Goal: Task Accomplishment & Management: Complete application form

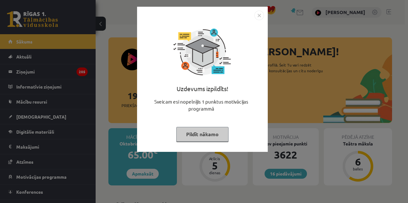
click at [175, 143] on div "Uzdevums izpildīts! Sveicam esi nopelnījis 1 punktus motivācijas programmā Pild…" at bounding box center [202, 84] width 123 height 128
click at [187, 141] on button "Pildīt nākamo" at bounding box center [202, 134] width 52 height 15
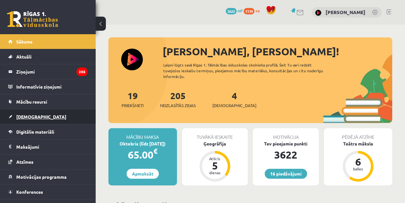
click at [39, 114] on link "[DEMOGRAPHIC_DATA]" at bounding box center [47, 116] width 79 height 15
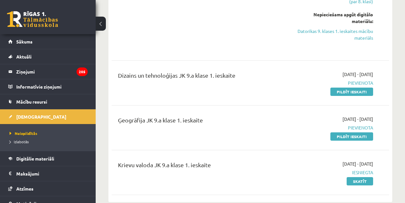
scroll to position [359, 0]
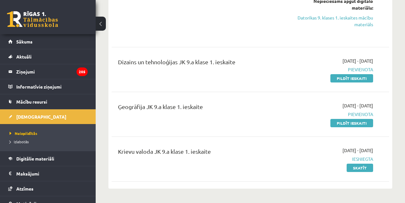
click at [359, 126] on div "Ģeogrāfija JK 9.a klase 1. ieskaite 2025-10-01 - 2025-10-15 Pievienota Pildīt i…" at bounding box center [251, 114] width 278 height 37
click at [358, 121] on link "Pildīt ieskaiti" at bounding box center [352, 123] width 43 height 8
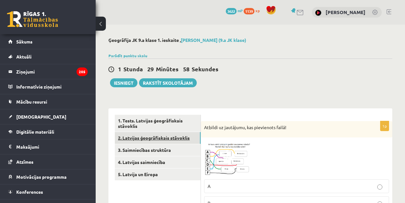
click at [153, 133] on link "2. Latvijas ģeogrāfiskais stāvoklis" at bounding box center [158, 138] width 86 height 12
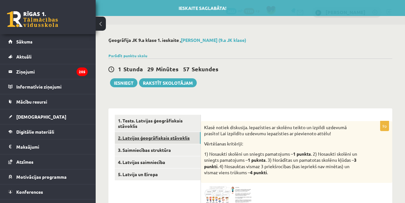
click at [151, 142] on link "2. Latvijas ģeogrāfiskais stāvoklis" at bounding box center [158, 138] width 86 height 12
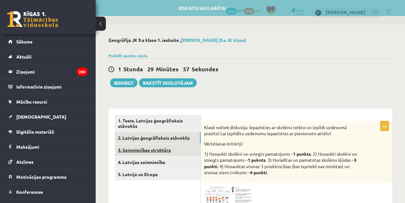
click at [149, 147] on link "3. Saimniecības struktūra" at bounding box center [158, 150] width 86 height 12
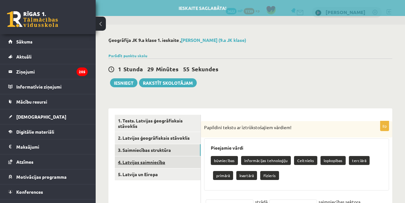
click at [141, 165] on link "4. Latvijas saimniecība" at bounding box center [158, 162] width 86 height 12
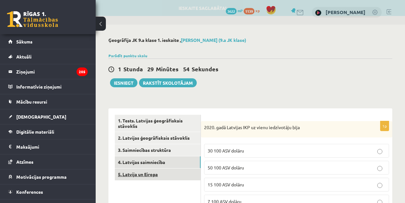
click at [145, 174] on link "5. Latvija un Eiropa" at bounding box center [158, 174] width 86 height 12
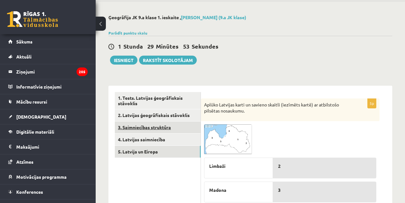
scroll to position [21, 0]
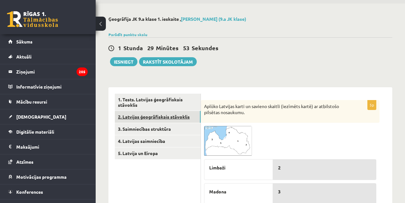
click at [138, 119] on link "2. Latvijas ģeogrāfiskais stāvoklis" at bounding box center [158, 117] width 86 height 12
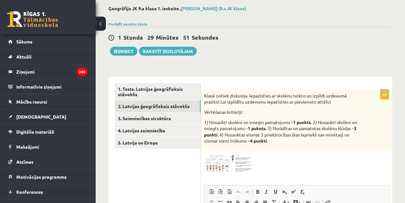
scroll to position [0, 0]
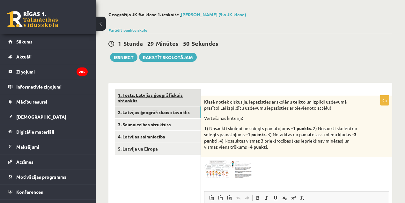
click at [143, 95] on link "1. Tests. Latvijas ģeogrāfiskais stāvoklis" at bounding box center [158, 97] width 86 height 17
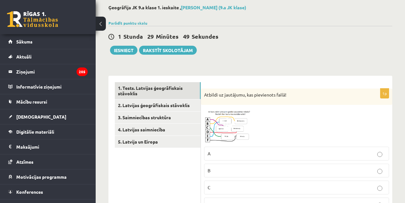
scroll to position [89, 0]
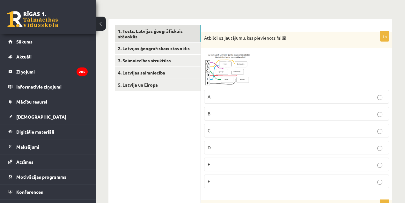
click at [219, 74] on img at bounding box center [228, 68] width 48 height 35
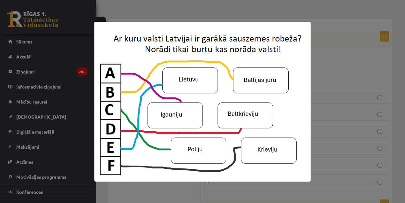
click at [239, 84] on img at bounding box center [202, 102] width 216 height 160
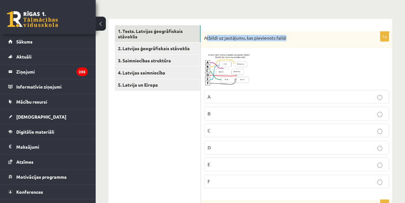
drag, startPoint x: 281, startPoint y: 37, endPoint x: 206, endPoint y: 39, distance: 75.7
click at [206, 39] on p "Atbildi uz jautājumu, kas pievienots failā!" at bounding box center [280, 38] width 153 height 6
click at [225, 68] on span at bounding box center [228, 66] width 10 height 10
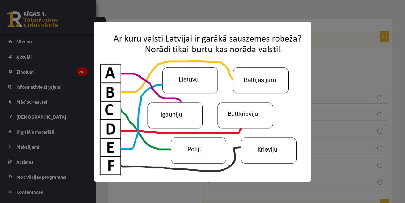
click at [166, 86] on img at bounding box center [202, 102] width 216 height 160
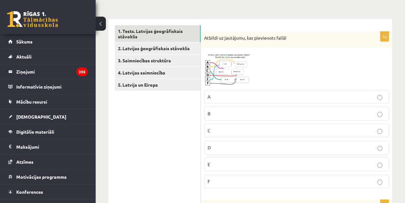
click at [217, 162] on p "E" at bounding box center [297, 164] width 178 height 7
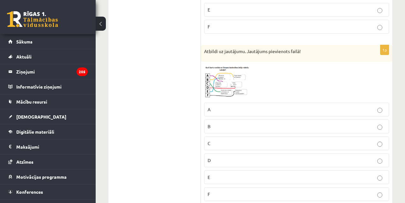
scroll to position [273, 0]
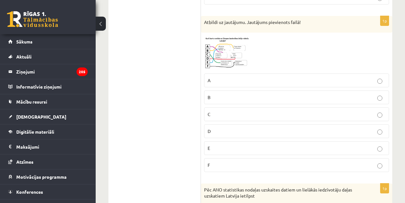
click at [219, 51] on img at bounding box center [228, 53] width 48 height 34
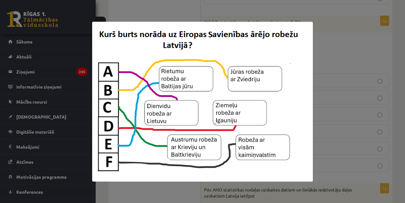
click at [298, 88] on img at bounding box center [202, 102] width 221 height 160
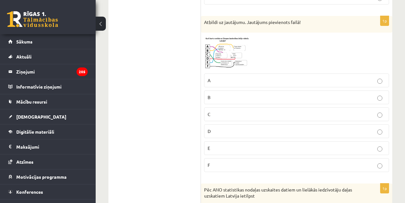
click at [219, 145] on p "E" at bounding box center [297, 148] width 178 height 7
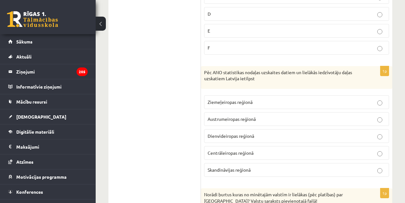
scroll to position [408, 0]
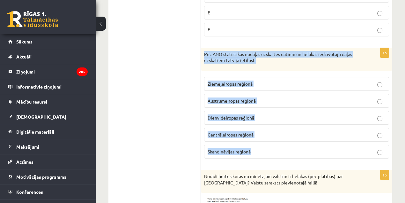
drag, startPoint x: 273, startPoint y: 150, endPoint x: 204, endPoint y: 49, distance: 122.4
click at [204, 49] on div "1p Pēc ANO statistikas nodaļas uzskaites datiem un lielākās iedzīvotāju daļas u…" at bounding box center [296, 106] width 191 height 116
copy div "Pēc ANO statistikas nodaļas uzskaites datiem un lielākās iedzīvotāju daļas uzsk…"
click at [204, 78] on div "1p Pēc ANO statistikas nodaļas uzskaites datiem un lielākās iedzīvotāju daļas u…" at bounding box center [296, 106] width 191 height 116
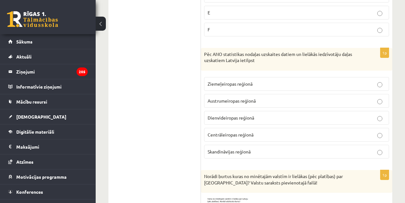
click at [209, 81] on span "Ziemeļeiropas reģionā" at bounding box center [230, 84] width 45 height 6
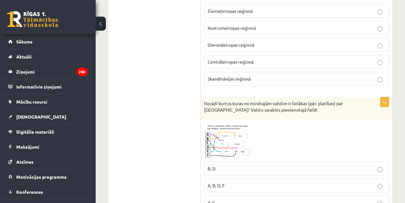
scroll to position [541, 0]
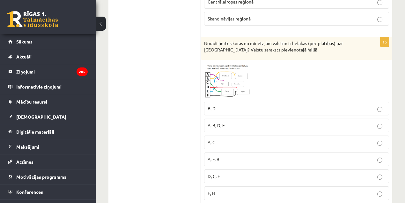
drag, startPoint x: 291, startPoint y: 45, endPoint x: 200, endPoint y: 40, distance: 91.1
click at [202, 40] on div "Norādi burtus kuras no minētajām valstīm ir lielākas (pēc platības) par [GEOGRA…" at bounding box center [296, 48] width 191 height 23
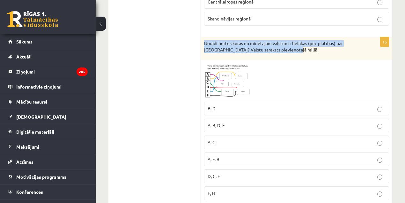
drag, startPoint x: 202, startPoint y: 40, endPoint x: 288, endPoint y: 48, distance: 85.9
click at [288, 48] on div "Norādi burtus kuras no minētajām valstīm ir lielākas (pēc platības) par [GEOGRA…" at bounding box center [296, 48] width 191 height 23
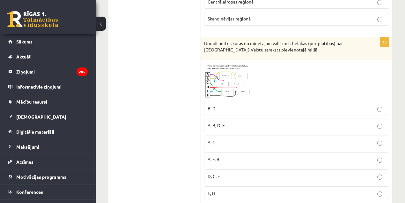
click at [261, 71] on div at bounding box center [296, 80] width 185 height 35
click at [224, 83] on img at bounding box center [228, 80] width 48 height 35
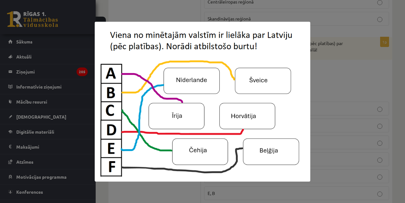
click at [328, 84] on div at bounding box center [202, 101] width 405 height 203
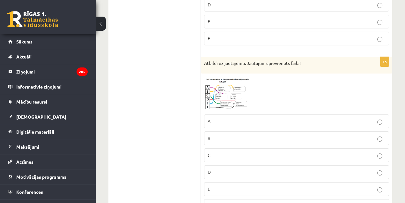
scroll to position [236, 0]
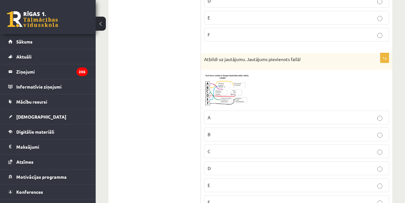
click at [230, 89] on span at bounding box center [228, 88] width 10 height 10
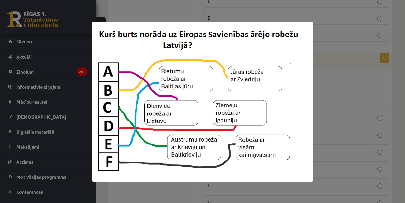
click at [191, 98] on img at bounding box center [202, 102] width 221 height 160
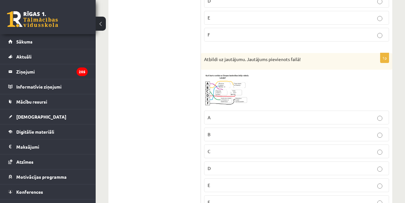
click at [220, 152] on p "C" at bounding box center [297, 151] width 178 height 7
click at [208, 70] on div "1p Atbildi uz jautājumu. Jautājums pievienots failā! A B C D E F" at bounding box center [296, 133] width 191 height 161
click at [216, 80] on img at bounding box center [228, 90] width 48 height 34
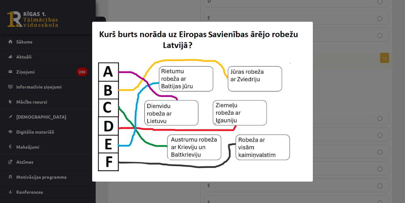
click at [377, 83] on div at bounding box center [202, 101] width 405 height 203
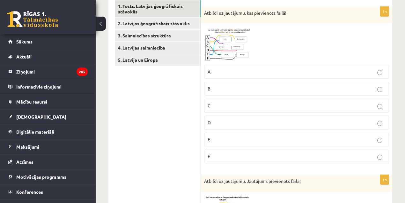
scroll to position [67, 0]
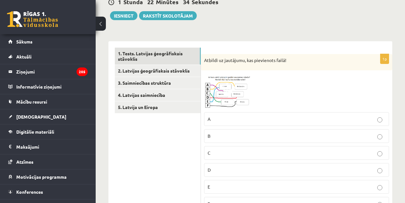
click at [216, 94] on img at bounding box center [228, 90] width 48 height 35
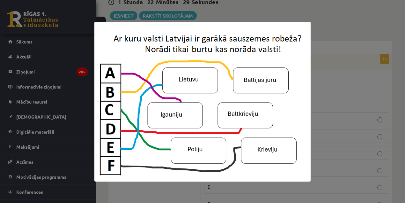
scroll to position [244, 0]
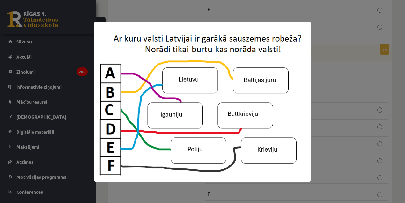
click at [375, 57] on div at bounding box center [202, 101] width 405 height 203
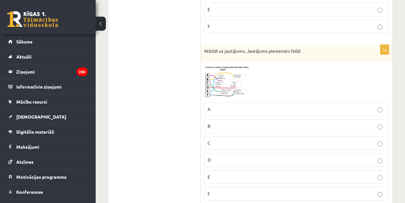
scroll to position [99, 0]
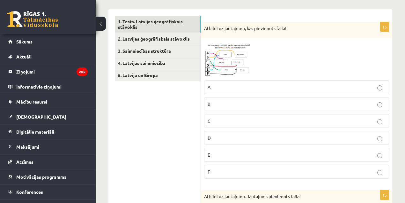
click at [229, 66] on img at bounding box center [228, 58] width 48 height 35
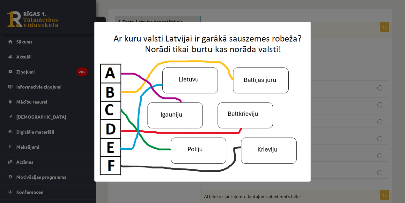
click at [380, 85] on div at bounding box center [202, 101] width 405 height 203
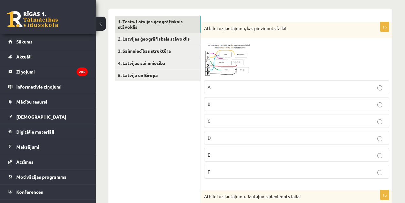
scroll to position [276, 0]
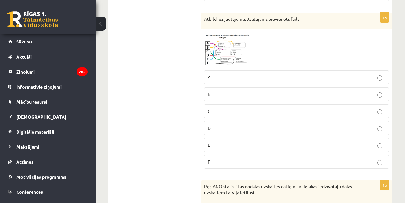
click at [204, 42] on img at bounding box center [228, 50] width 48 height 34
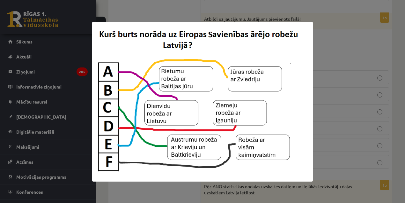
click at [382, 40] on div at bounding box center [202, 101] width 405 height 203
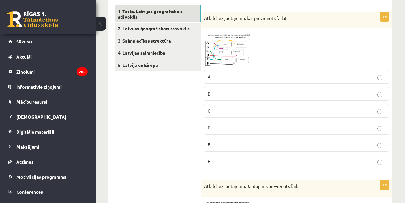
scroll to position [45, 0]
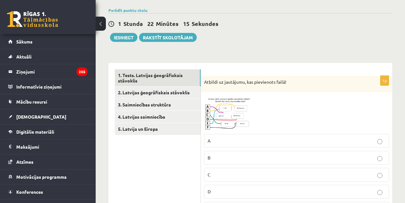
click at [214, 108] on img at bounding box center [228, 112] width 48 height 35
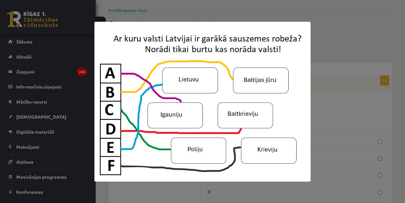
click at [336, 111] on div at bounding box center [202, 101] width 405 height 203
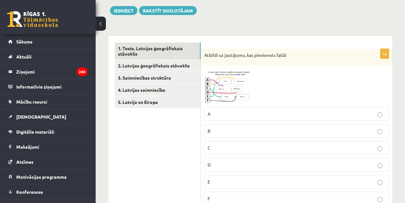
scroll to position [107, 0]
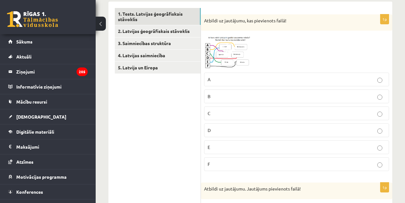
click at [224, 60] on img at bounding box center [228, 51] width 48 height 35
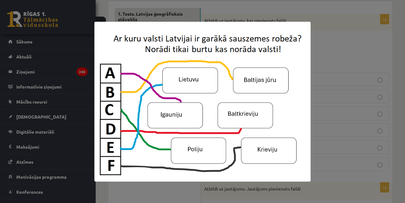
click at [315, 57] on div at bounding box center [202, 101] width 405 height 203
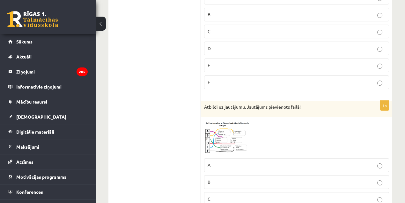
scroll to position [288, 0]
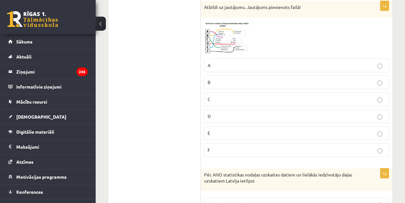
click at [230, 46] on img at bounding box center [228, 38] width 48 height 34
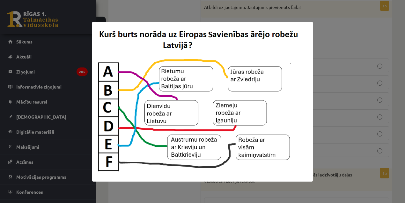
click at [315, 103] on div at bounding box center [202, 101] width 405 height 203
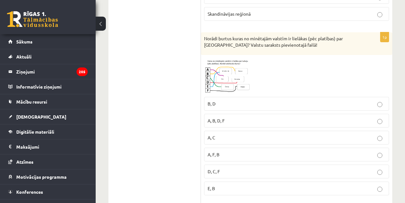
scroll to position [550, 0]
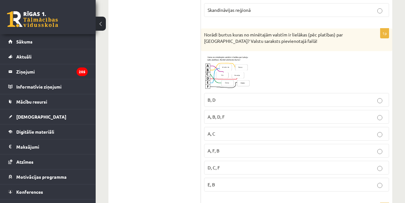
click at [243, 78] on img at bounding box center [228, 71] width 48 height 35
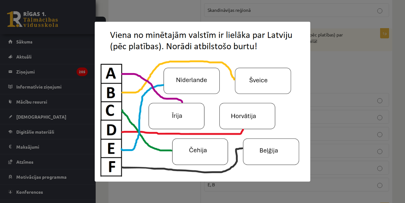
click at [243, 153] on img at bounding box center [203, 102] width 216 height 160
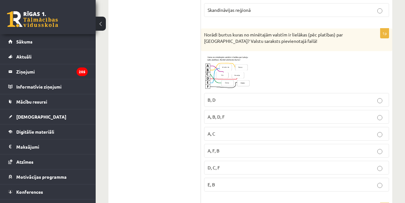
click at [208, 61] on img at bounding box center [228, 71] width 48 height 35
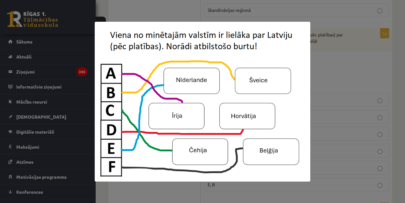
click at [192, 150] on img at bounding box center [203, 102] width 216 height 160
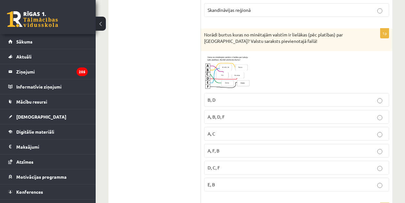
click at [222, 69] on img at bounding box center [228, 71] width 48 height 35
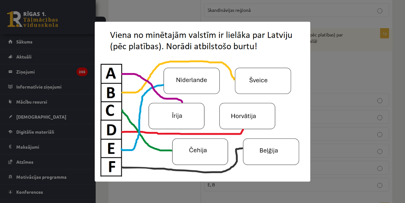
click at [187, 154] on img at bounding box center [203, 102] width 216 height 160
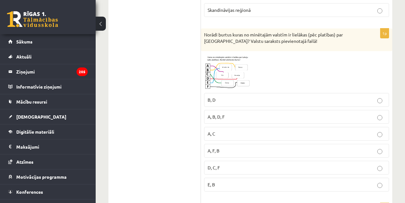
click at [225, 130] on p "A, C" at bounding box center [297, 133] width 178 height 7
click at [228, 54] on img at bounding box center [228, 71] width 48 height 35
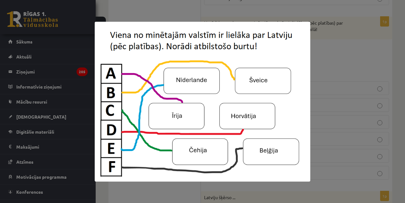
scroll to position [727, 0]
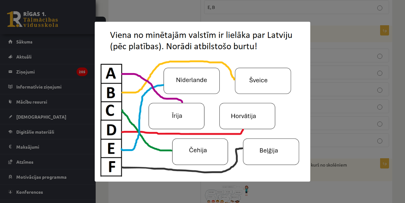
click at [396, 93] on div at bounding box center [202, 101] width 405 height 203
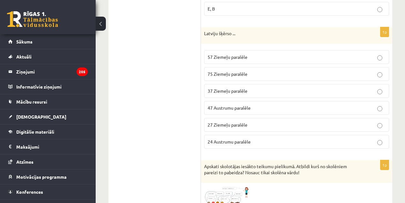
scroll to position [734, 0]
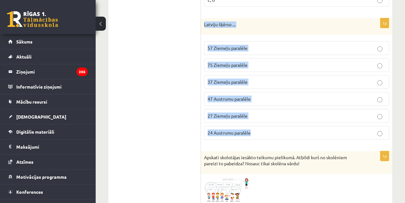
drag, startPoint x: 264, startPoint y: 123, endPoint x: 203, endPoint y: 20, distance: 119.1
click at [203, 20] on div "1p Latviju šķērso ... 57 Ziemeļu paralēle 75 Ziemeļu paralēle 37 Ziemeļu paralē…" at bounding box center [296, 81] width 191 height 126
copy div "Latviju šķērso ... 57 Ziemeļu paralēle 75 Ziemeļu paralēle 37 Ziemeļu paralēle …"
click at [231, 45] on span "57 Ziemeļu paralēle" at bounding box center [228, 48] width 40 height 6
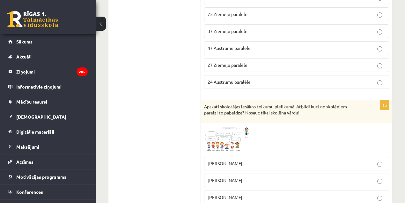
scroll to position [787, 0]
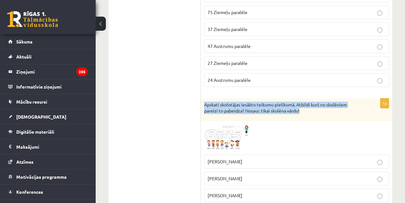
drag, startPoint x: 302, startPoint y: 101, endPoint x: 202, endPoint y: 97, distance: 100.3
click at [202, 98] on div "Apskati skolotājas iesākto teikumu pielikumā. Atbildi kurš no skolēniem pareizi…" at bounding box center [296, 109] width 191 height 23
click at [227, 125] on img at bounding box center [228, 137] width 48 height 27
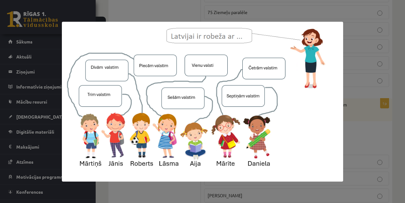
click at [369, 133] on div at bounding box center [202, 101] width 405 height 203
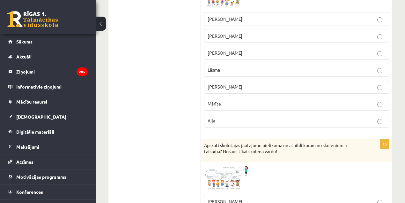
scroll to position [915, 0]
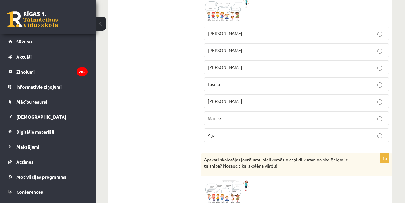
click at [225, 115] on p "Mārīte" at bounding box center [297, 118] width 178 height 7
click at [228, 13] on img at bounding box center [228, 9] width 48 height 27
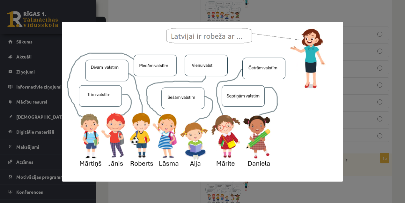
drag, startPoint x: 366, startPoint y: 87, endPoint x: 367, endPoint y: 91, distance: 4.3
click at [366, 87] on div at bounding box center [202, 101] width 405 height 203
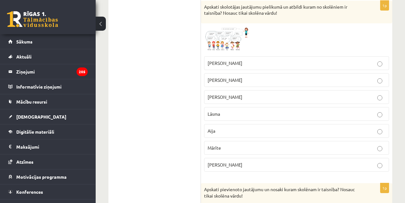
scroll to position [1063, 0]
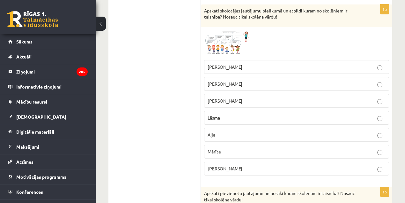
click at [225, 42] on span at bounding box center [228, 46] width 10 height 10
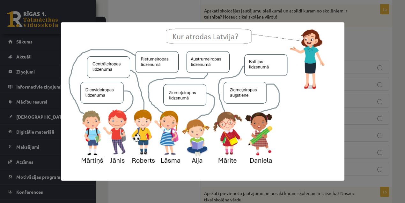
click at [227, 100] on img at bounding box center [203, 101] width 284 height 158
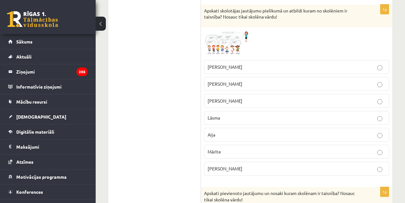
click at [229, 114] on p "Lāsma" at bounding box center [297, 117] width 178 height 7
click at [219, 35] on img at bounding box center [228, 43] width 48 height 26
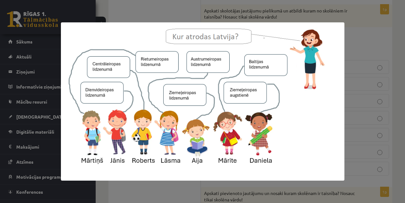
click at [389, 92] on div at bounding box center [202, 101] width 405 height 203
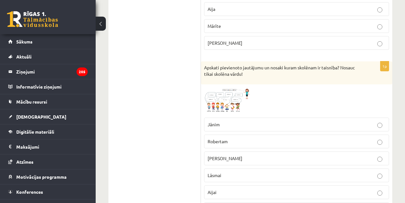
scroll to position [1205, 0]
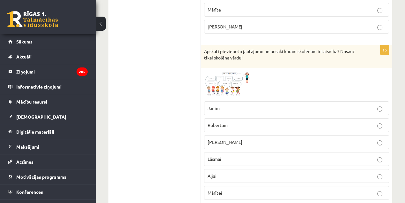
click at [228, 81] on span at bounding box center [228, 86] width 10 height 10
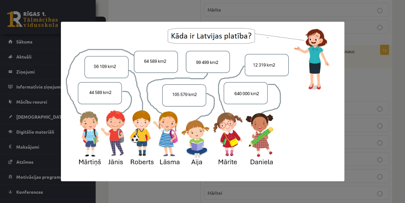
click at [88, 70] on img at bounding box center [203, 102] width 284 height 160
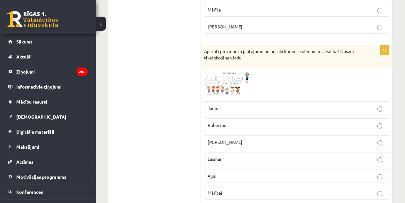
click at [233, 81] on span at bounding box center [228, 86] width 10 height 10
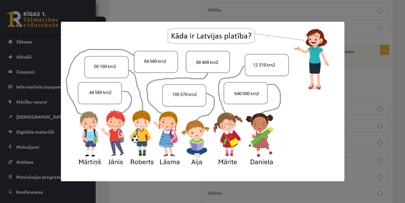
click at [126, 41] on img at bounding box center [203, 102] width 284 height 160
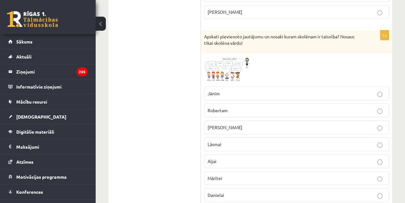
scroll to position [1226, 0]
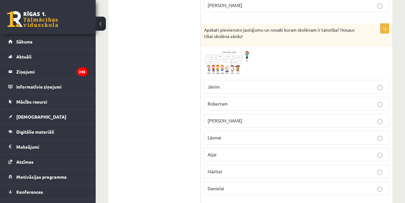
click at [219, 117] on span "[PERSON_NAME]" at bounding box center [225, 120] width 35 height 6
click at [229, 60] on span at bounding box center [228, 65] width 10 height 10
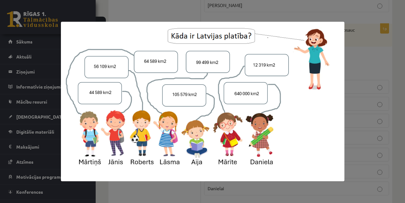
click at [145, 31] on img at bounding box center [203, 102] width 284 height 160
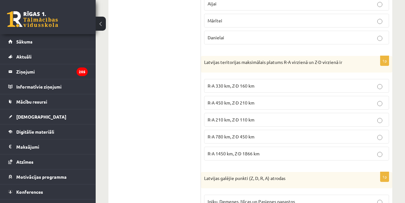
scroll to position [1380, 0]
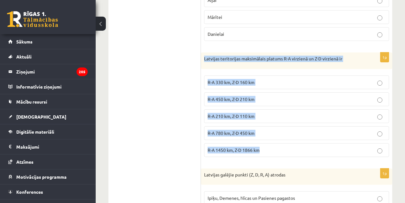
drag, startPoint x: 265, startPoint y: 137, endPoint x: 202, endPoint y: 44, distance: 112.3
click at [202, 52] on div "1p Latvijas teritorijas maksimālais platums R-A virzienā un Z-D virzienā ir R-A…" at bounding box center [296, 106] width 191 height 109
copy div "Latvijas teritorijas maksimālais platums R-A virzienā un Z-D virzienā ir R-A 33…"
click at [265, 96] on p "R-A 450 km, Z-D 210 km" at bounding box center [297, 99] width 178 height 7
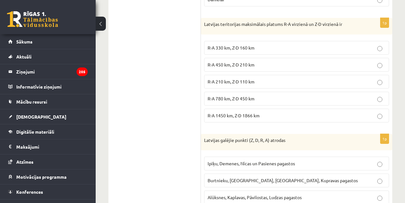
scroll to position [1462, 0]
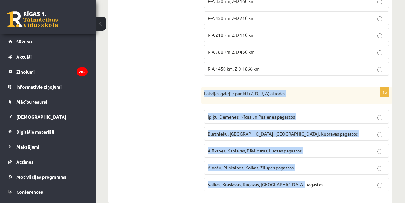
drag, startPoint x: 254, startPoint y: 131, endPoint x: 202, endPoint y: 85, distance: 70.3
click at [202, 87] on div "1p Latvijas galējie punkti (Z, D, R, A) atrodas Ipiķu, Demenes, Nīcas un Pasien…" at bounding box center [296, 141] width 191 height 109
copy div "Latvijas galējie punkti (Z, D, R, A) atrodas [GEOGRAPHIC_DATA], [GEOGRAPHIC_DAT…"
click at [262, 114] on span "Ipiķu, Demenes, Nīcas un Pasienes pagastos" at bounding box center [251, 117] width 87 height 6
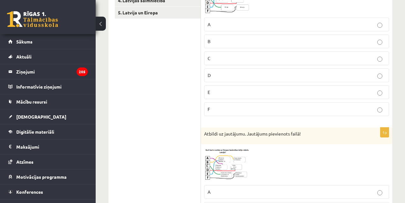
scroll to position [0, 0]
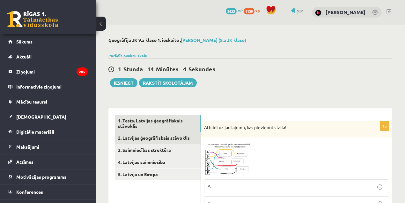
drag, startPoint x: 151, startPoint y: 139, endPoint x: 200, endPoint y: 186, distance: 68.6
click at [151, 139] on link "2. Latvijas ģeogrāfiskais stāvoklis" at bounding box center [158, 138] width 86 height 12
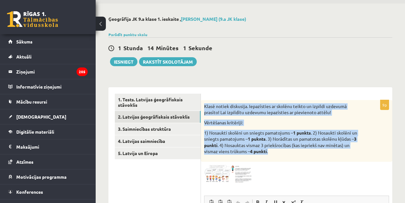
drag, startPoint x: 237, startPoint y: 127, endPoint x: 203, endPoint y: 107, distance: 40.2
click at [203, 107] on div "Klasē notiek diskusija. Iepazīsties ar skolēnu teikto un izpildi uzdevumā prasī…" at bounding box center [296, 131] width 191 height 62
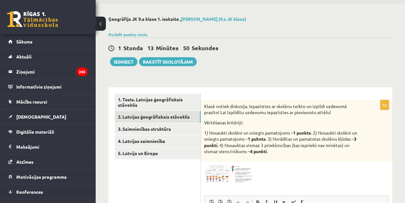
click at [240, 179] on img at bounding box center [228, 174] width 48 height 18
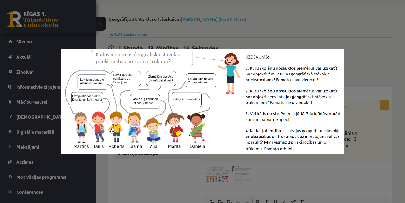
click at [153, 10] on div at bounding box center [202, 101] width 405 height 203
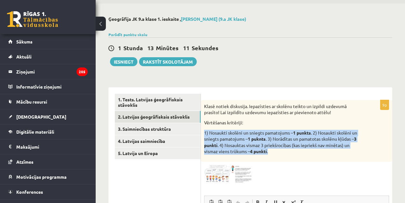
drag, startPoint x: 293, startPoint y: 150, endPoint x: 205, endPoint y: 131, distance: 90.0
click at [205, 131] on p "1) Nosaukti skolēni un sniegts pamatojums – 1 punkts . 2) Nosaukti skolēni un s…" at bounding box center [280, 142] width 153 height 25
copy p "1) Nosaukti skolēni un sniegts pamatojums – 1 punkts . 2) Nosaukti skolēni un s…"
click at [243, 168] on img at bounding box center [228, 174] width 48 height 18
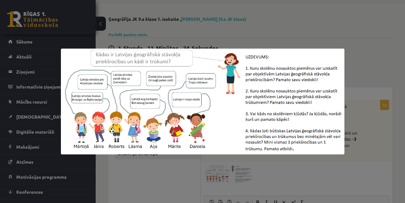
click at [363, 153] on div at bounding box center [202, 101] width 405 height 203
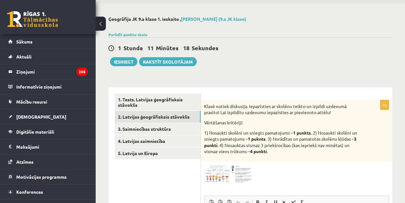
click at [241, 179] on img at bounding box center [228, 174] width 48 height 18
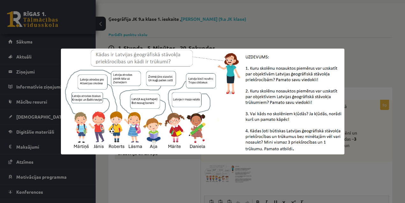
click at [227, 177] on div at bounding box center [202, 101] width 405 height 203
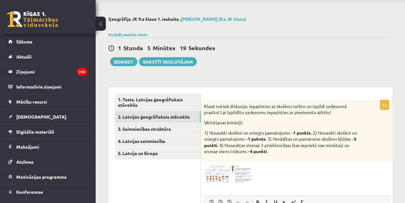
scroll to position [165, 0]
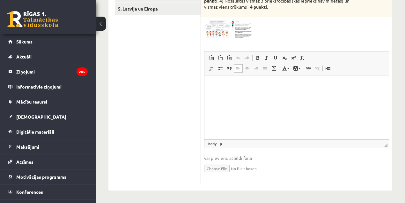
click at [251, 94] on html at bounding box center [297, 84] width 184 height 19
click at [213, 40] on div "9p Klasē notiek diskusija. Iepazīsties ar skolēnu teikto un izpildi uzdevumā pr…" at bounding box center [296, 70] width 191 height 228
click at [218, 29] on img at bounding box center [228, 29] width 48 height 18
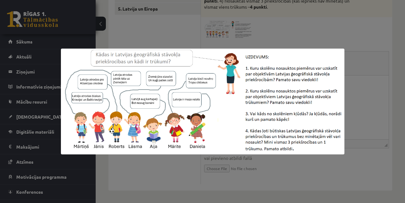
click at [212, 181] on div at bounding box center [202, 101] width 405 height 203
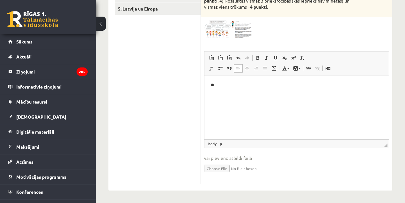
click at [232, 85] on p "**" at bounding box center [297, 84] width 172 height 7
click at [218, 33] on img at bounding box center [228, 29] width 48 height 18
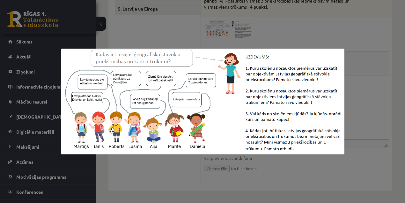
click at [180, 31] on div at bounding box center [202, 101] width 405 height 203
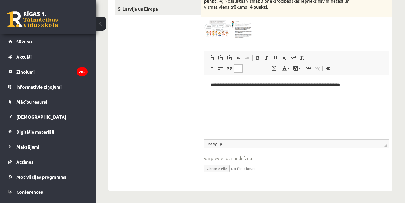
click at [216, 82] on p "**********" at bounding box center [297, 84] width 172 height 7
click at [218, 38] on div "**********" at bounding box center [296, 70] width 191 height 228
click at [221, 29] on img at bounding box center [228, 29] width 48 height 18
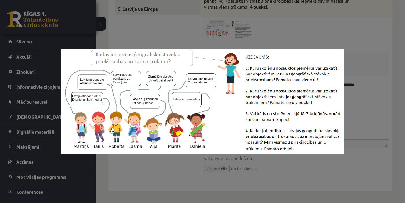
click at [156, 98] on img at bounding box center [203, 102] width 284 height 106
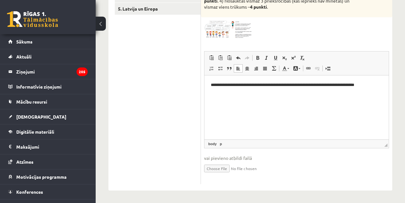
click at [231, 94] on html "**********" at bounding box center [297, 84] width 184 height 19
click at [375, 84] on p "**********" at bounding box center [297, 84] width 172 height 7
click at [238, 85] on p "**********" at bounding box center [297, 84] width 172 height 7
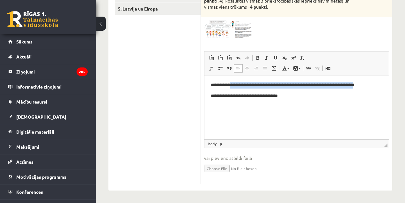
drag, startPoint x: 238, startPoint y: 85, endPoint x: 366, endPoint y: 85, distance: 127.6
click at [366, 85] on p "**********" at bounding box center [297, 84] width 172 height 7
copy p "**********"
click at [229, 96] on p "**********" at bounding box center [297, 95] width 172 height 7
click at [230, 96] on p "**********" at bounding box center [297, 95] width 172 height 7
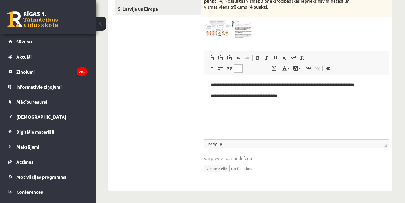
click at [246, 43] on div "**********" at bounding box center [296, 70] width 191 height 228
click at [241, 33] on img at bounding box center [228, 29] width 48 height 18
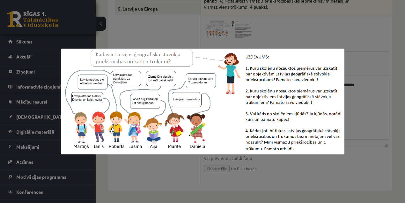
click at [215, 93] on img at bounding box center [203, 102] width 284 height 106
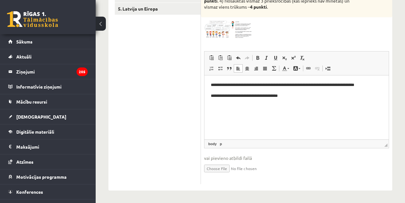
click at [257, 95] on p "**********" at bounding box center [297, 95] width 172 height 7
click at [258, 95] on p "**********" at bounding box center [297, 95] width 172 height 7
click at [238, 41] on div "**********" at bounding box center [296, 70] width 191 height 228
click at [229, 32] on span at bounding box center [228, 36] width 10 height 10
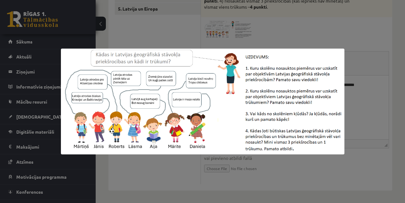
click at [227, 34] on div at bounding box center [202, 101] width 405 height 203
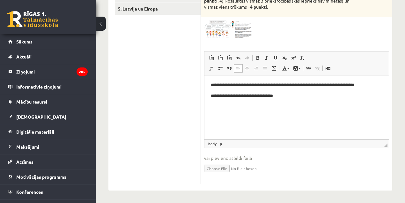
click at [282, 94] on p "**********" at bounding box center [297, 95] width 172 height 7
click at [234, 52] on span "Панели инструментов редактора Вставить Комбинация клавиш Ctrl+V Вставить только…" at bounding box center [297, 63] width 184 height 24
click at [238, 38] on img at bounding box center [228, 29] width 48 height 18
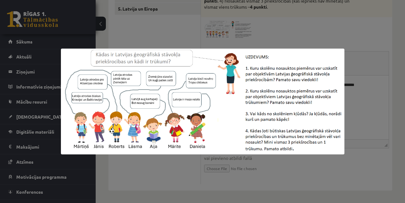
click at [241, 30] on div at bounding box center [202, 101] width 405 height 203
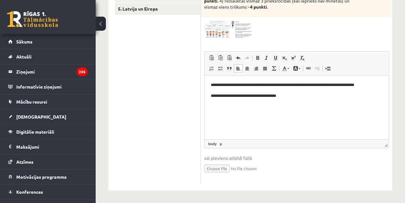
click at [287, 94] on p "**********" at bounding box center [297, 95] width 172 height 7
click at [224, 49] on div "**********" at bounding box center [296, 70] width 191 height 228
click at [218, 29] on img at bounding box center [228, 29] width 48 height 18
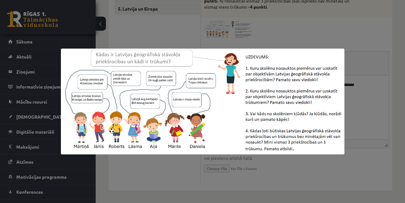
click at [244, 168] on div at bounding box center [202, 101] width 405 height 203
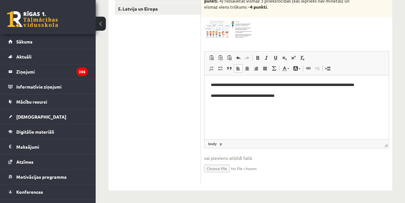
click at [255, 116] on html "**********" at bounding box center [297, 95] width 184 height 41
click at [288, 101] on body "**********" at bounding box center [297, 95] width 172 height 28
click at [229, 109] on html "**********" at bounding box center [297, 95] width 184 height 41
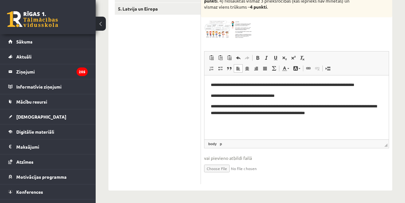
click at [219, 105] on p "**********" at bounding box center [297, 109] width 172 height 13
click at [216, 107] on p "**********" at bounding box center [297, 109] width 172 height 13
click at [335, 114] on p "**********" at bounding box center [297, 109] width 172 height 13
click at [216, 104] on p "**********" at bounding box center [297, 109] width 172 height 13
click at [353, 110] on p "**********" at bounding box center [297, 109] width 172 height 13
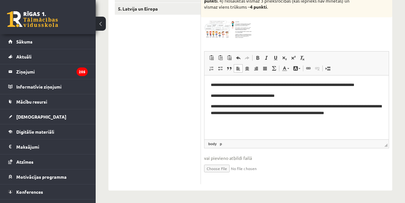
click at [355, 110] on p "**********" at bounding box center [297, 109] width 172 height 13
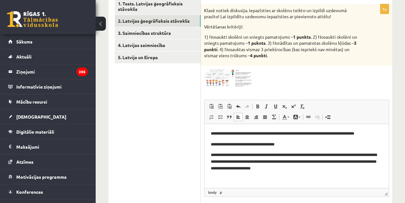
scroll to position [117, 0]
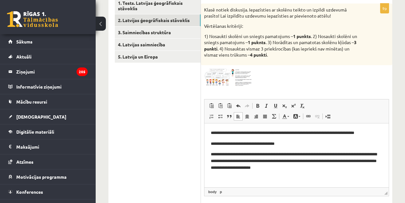
click at [211, 132] on p "**********" at bounding box center [297, 132] width 172 height 7
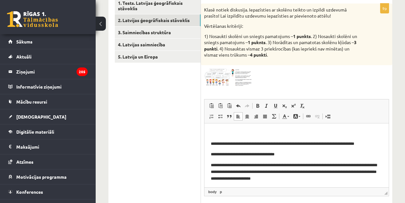
click at [223, 126] on html "**********" at bounding box center [297, 155] width 184 height 65
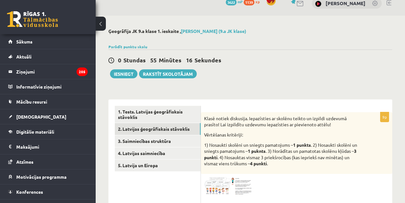
scroll to position [165, 0]
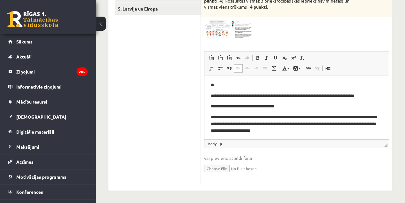
click at [233, 40] on span at bounding box center [228, 36] width 10 height 10
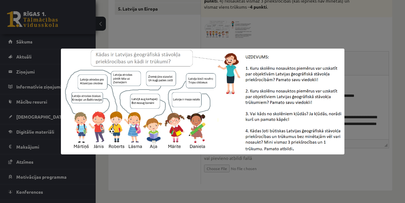
click at [238, 30] on div at bounding box center [202, 101] width 405 height 203
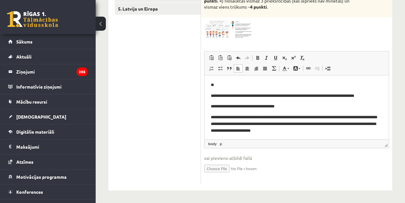
click at [218, 85] on p "**" at bounding box center [295, 84] width 169 height 7
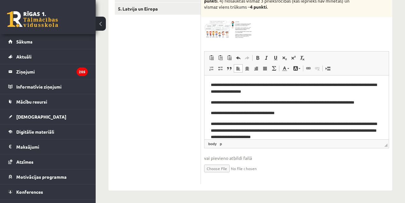
click at [215, 83] on p "**********" at bounding box center [295, 87] width 169 height 13
click at [230, 30] on img at bounding box center [228, 29] width 48 height 18
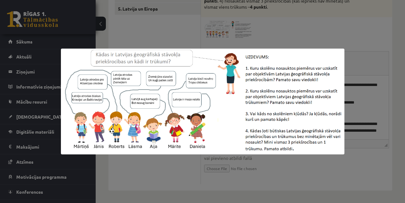
click at [242, 28] on div at bounding box center [202, 101] width 405 height 203
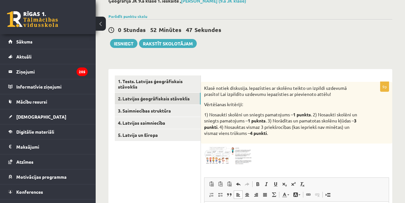
scroll to position [37, 0]
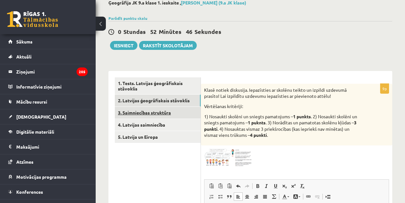
click at [157, 109] on link "3. Saimniecības struktūra" at bounding box center [158, 113] width 86 height 12
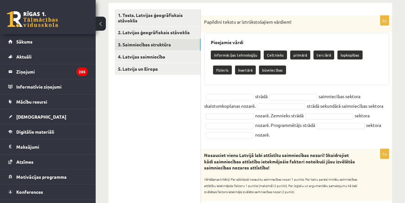
scroll to position [96, 0]
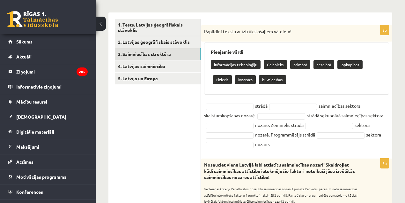
click at [313, 80] on div "informācijas tehnoloģiju Celtnieks primārā terciārā lopkopības Fizieris kvartār…" at bounding box center [297, 73] width 172 height 30
click at [255, 108] on span at bounding box center [229, 106] width 51 height 6
click at [258, 105] on fieldset "strādā saimniecības sektora skaistumkopšanas nozarē. strādā sekundārā saimniecī…" at bounding box center [296, 125] width 185 height 48
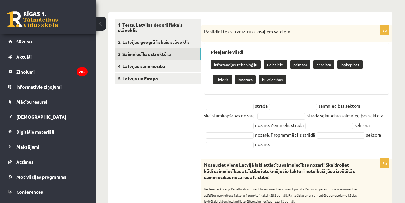
copy fieldset "strādā"
click at [335, 103] on fieldset "strādā saimniecības sektora skaistumkopšanas nozarē. strādā sekundārā saimniecī…" at bounding box center [296, 125] width 185 height 48
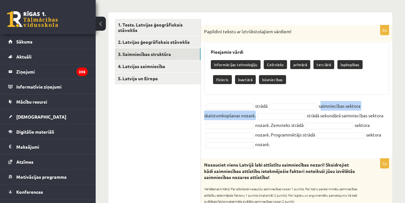
drag, startPoint x: 335, startPoint y: 103, endPoint x: 259, endPoint y: 116, distance: 76.6
click at [259, 116] on fieldset "strādā saimniecības sektora skaistumkopšanas nozarē. strādā sekundārā saimniecī…" at bounding box center [296, 125] width 185 height 48
copy fieldset "saimniecības sektora skaistumkopšanas nozarē."
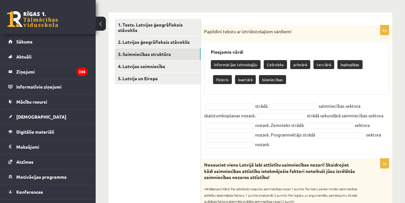
click at [312, 114] on fieldset "strādā saimniecības sektora skaistumkopšanas nozarē. strādā sekundārā saimniecī…" at bounding box center [296, 125] width 185 height 48
drag, startPoint x: 312, startPoint y: 114, endPoint x: 377, endPoint y: 117, distance: 64.5
click at [377, 117] on fieldset "strādā saimniecības sektora skaistumkopšanas nozarē. strādā sekundārā saimniecī…" at bounding box center [296, 125] width 185 height 48
copy fieldset "strādā sekundārā saimniecības sektora"
click at [264, 126] on fieldset "strādā saimniecības sektora skaistumkopšanas nozarē. strādā sekundārā saimniecī…" at bounding box center [296, 125] width 185 height 48
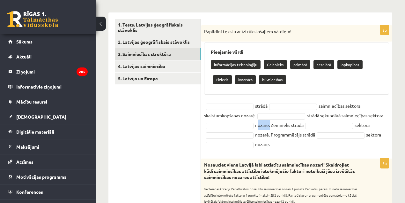
click at [264, 126] on fieldset "strādā saimniecības sektora skaistumkopšanas nozarē. strādā sekundārā saimniecī…" at bounding box center [296, 125] width 185 height 48
copy fieldset "nozarē"
click at [278, 124] on fieldset "strādā saimniecības sektora skaistumkopšanas nozarē. strādā sekundārā saimniecī…" at bounding box center [296, 125] width 185 height 48
drag, startPoint x: 278, startPoint y: 124, endPoint x: 295, endPoint y: 123, distance: 17.3
click at [295, 123] on fieldset "strādā saimniecības sektora skaistumkopšanas nozarē. strādā sekundārā saimniecī…" at bounding box center [296, 125] width 185 height 48
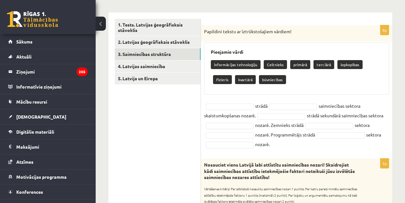
click at [362, 121] on fieldset "strādā saimniecības sektora skaistumkopšanas nozarē. strādā sekundārā saimniecī…" at bounding box center [296, 125] width 185 height 48
click at [363, 122] on fieldset "strādā saimniecības sektora skaistumkopšanas nozarē. strādā sekundārā saimniecī…" at bounding box center [296, 125] width 185 height 48
click at [364, 123] on fieldset "strādā saimniecības sektora skaistumkopšanas nozarē. strādā sekundārā saimniecī…" at bounding box center [296, 125] width 185 height 48
click at [278, 134] on fieldset "strādā saimniecības sektora skaistumkopšanas nozarē. strādā sekundārā saimniecī…" at bounding box center [296, 125] width 185 height 48
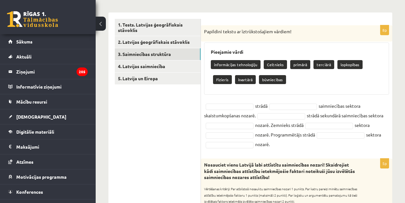
drag, startPoint x: 278, startPoint y: 134, endPoint x: 260, endPoint y: 107, distance: 33.0
click at [307, 133] on fieldset "strādā saimniecības sektora skaistumkopšanas nozarē. strādā sekundārā saimniecī…" at bounding box center [296, 125] width 185 height 48
click at [235, 64] on p "informācijas tehnoloģiju" at bounding box center [236, 64] width 50 height 9
click at [223, 64] on p "informācijas tehnoloģiju" at bounding box center [236, 64] width 50 height 9
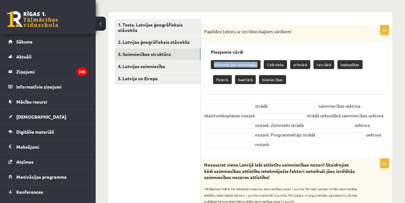
drag, startPoint x: 223, startPoint y: 64, endPoint x: 242, endPoint y: 66, distance: 19.2
click at [242, 66] on p "informācijas tehnoloģiju" at bounding box center [236, 64] width 50 height 9
click at [269, 66] on p "Celtnieks" at bounding box center [275, 64] width 23 height 9
click at [300, 62] on p "primārā" at bounding box center [300, 64] width 20 height 9
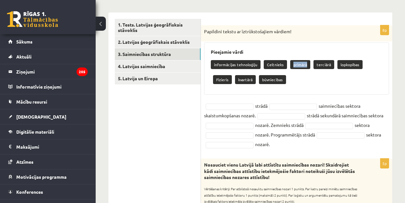
click at [300, 62] on p "primārā" at bounding box center [300, 64] width 20 height 9
click at [317, 66] on p "terciārā" at bounding box center [324, 64] width 21 height 9
click at [349, 65] on p "lopkopības" at bounding box center [350, 64] width 25 height 9
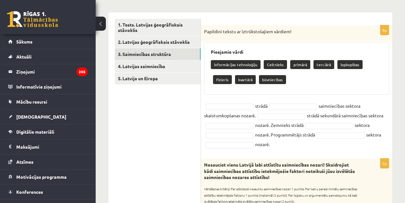
click at [232, 75] on p "Fizieris" at bounding box center [222, 79] width 19 height 9
click at [235, 79] on p "kvartārā" at bounding box center [245, 79] width 21 height 9
click at [259, 78] on p "būvniecības" at bounding box center [272, 79] width 27 height 9
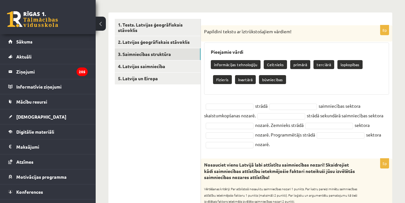
click at [259, 78] on p "būvniecības" at bounding box center [272, 79] width 27 height 9
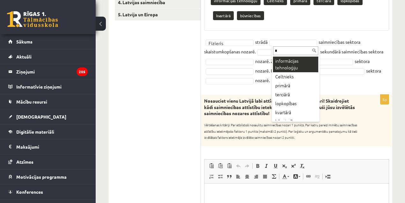
scroll to position [0, 0]
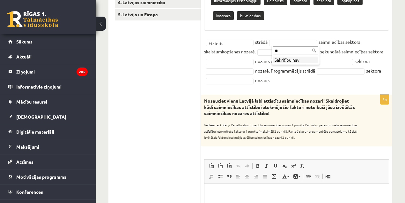
type input "*"
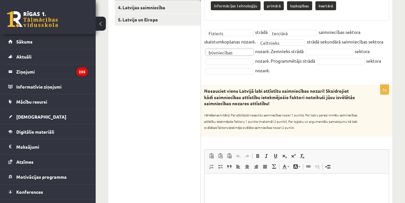
scroll to position [151, 0]
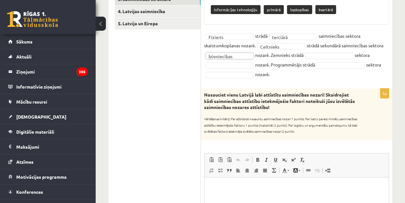
click at [277, 55] on fieldset "**********" at bounding box center [296, 55] width 185 height 48
drag, startPoint x: 278, startPoint y: 56, endPoint x: 296, endPoint y: 54, distance: 17.9
click at [296, 54] on fieldset "**********" at bounding box center [296, 55] width 185 height 48
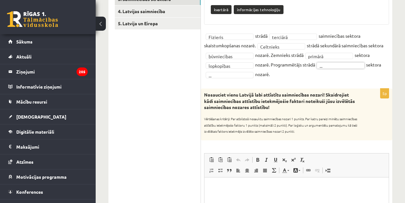
click at [334, 66] on fieldset "**********" at bounding box center [296, 55] width 185 height 48
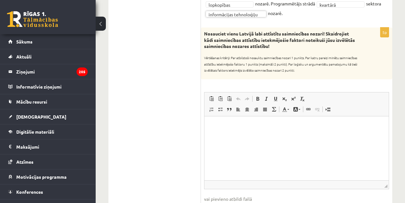
scroll to position [175, 0]
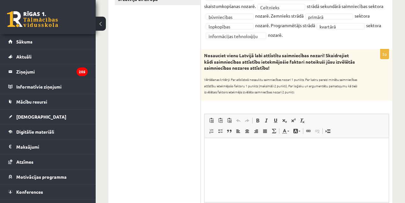
drag, startPoint x: 260, startPoint y: 71, endPoint x: 192, endPoint y: 58, distance: 69.2
click at [192, 58] on div "**********" at bounding box center [250, 155] width 284 height 445
click at [209, 54] on strong "Nosauciet vienu Latvijā labi attīstītu saimniecības nozari! Skaidrojiet kādi sa…" at bounding box center [279, 61] width 151 height 18
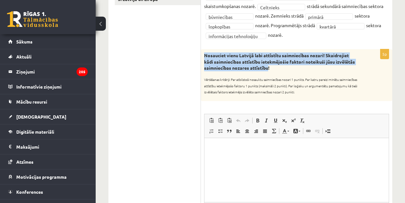
drag, startPoint x: 209, startPoint y: 54, endPoint x: 266, endPoint y: 69, distance: 59.1
click at [266, 69] on strong "Nosauciet vienu Latvijā labi attīstītu saimniecības nozari! Skaidrojiet kādi sa…" at bounding box center [279, 61] width 151 height 18
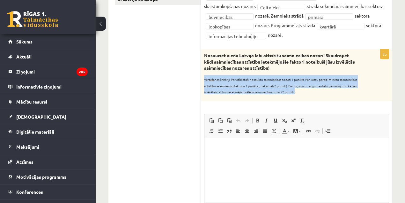
drag, startPoint x: 328, startPoint y: 93, endPoint x: 205, endPoint y: 79, distance: 123.9
click at [205, 79] on p "Vērtēšanas kritēriji: Par atbilstoši nosauktu saimniecības nozari 1 punkts. Par…" at bounding box center [280, 84] width 153 height 19
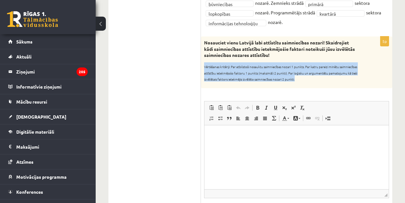
scroll to position [188, 0]
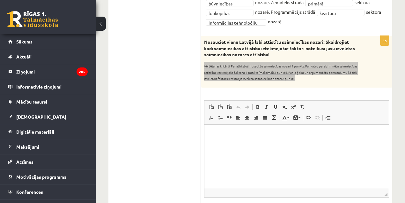
click at [228, 144] on html at bounding box center [297, 133] width 184 height 19
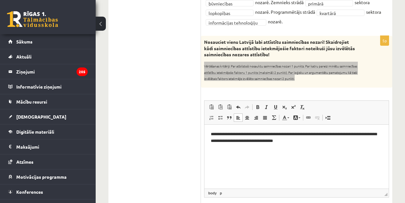
scroll to position [200, 0]
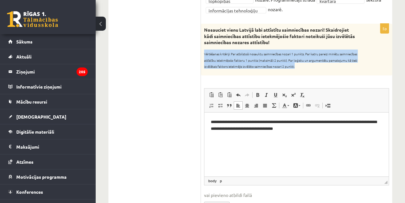
click at [323, 66] on sub "Vērtēšanas kritēriji: Par atbilstoši nosauktu saimniecības nozari 1 punkts. Par…" at bounding box center [280, 59] width 153 height 17
drag, startPoint x: 325, startPoint y: 66, endPoint x: 218, endPoint y: 48, distance: 108.1
click at [218, 48] on div "Nosauciet vienu Latvijā labi attīstītu saimniecības nozari! Skaidrojiet kādi sa…" at bounding box center [296, 50] width 191 height 52
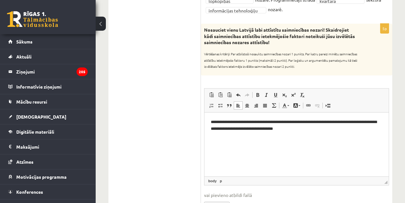
click at [214, 50] on p "Vērtēšanas kritēriji: Par atbilstoši nosauktu saimniecības nozari 1 punkts. Par…" at bounding box center [280, 58] width 153 height 19
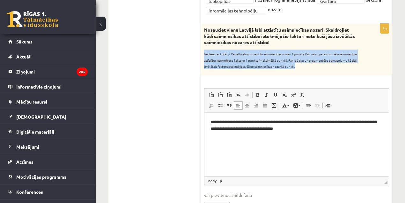
drag, startPoint x: 214, startPoint y: 50, endPoint x: 316, endPoint y: 64, distance: 103.2
click at [329, 66] on p "Vērtēšanas kritēriji: Par atbilstoši nosauktu saimniecības nozari 1 punkts. Par…" at bounding box center [280, 58] width 153 height 19
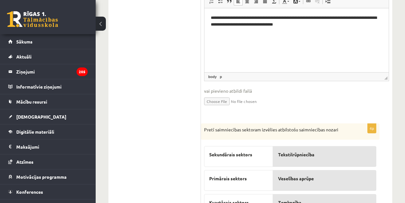
scroll to position [362, 0]
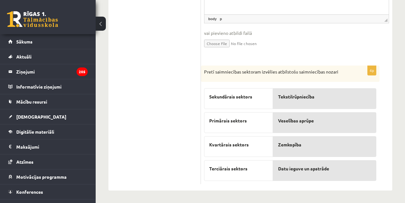
click at [206, 142] on div "Kvartārais sektors" at bounding box center [238, 146] width 69 height 21
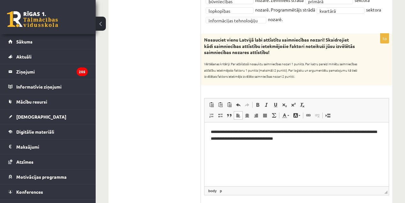
scroll to position [197, 0]
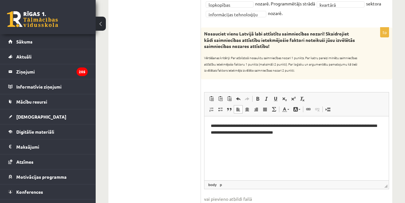
click at [343, 128] on p "**********" at bounding box center [297, 128] width 172 height 13
click at [333, 133] on p "**********" at bounding box center [297, 128] width 172 height 13
paste body "Визуальный текстовый редактор, wiswyg-editor-user-answer-47433976585200"
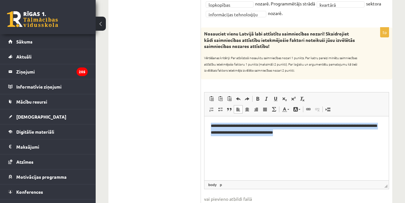
drag, startPoint x: 269, startPoint y: 130, endPoint x: 204, endPoint y: 122, distance: 65.2
click at [205, 122] on html "**********" at bounding box center [297, 129] width 184 height 26
click at [325, 133] on p "**********" at bounding box center [297, 128] width 172 height 13
click at [326, 134] on p "**********" at bounding box center [297, 128] width 172 height 13
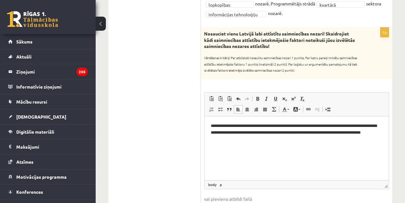
click at [315, 134] on p "**********" at bounding box center [297, 132] width 172 height 20
click at [316, 133] on p "**********" at bounding box center [297, 132] width 172 height 20
click at [334, 136] on p "**********" at bounding box center [297, 132] width 172 height 20
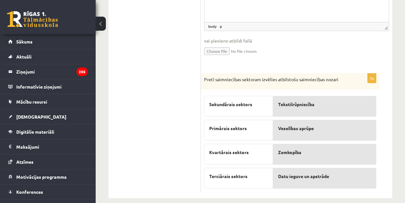
scroll to position [362, 0]
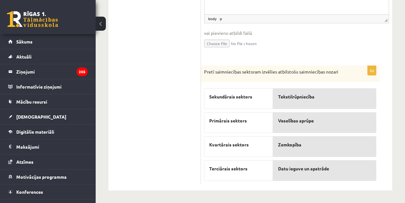
click at [207, 70] on p "Pretī saimniecības sektoram izvēlies atbilstošu saimniecības nozari" at bounding box center [274, 72] width 140 height 6
drag, startPoint x: 207, startPoint y: 70, endPoint x: 341, endPoint y: 78, distance: 133.6
click at [341, 78] on div "Pretī saimniecības sektoram izvēlies atbilstošu saimniecības nozari" at bounding box center [290, 73] width 179 height 17
click at [213, 93] on span "Sekundārais sektors" at bounding box center [230, 96] width 43 height 7
drag, startPoint x: 213, startPoint y: 93, endPoint x: 250, endPoint y: 94, distance: 36.1
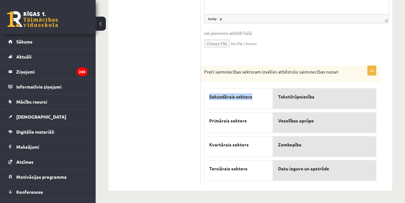
click at [250, 94] on span "Sekundārais sektors" at bounding box center [230, 96] width 43 height 7
click at [219, 119] on span "Primārais sektors" at bounding box center [228, 120] width 38 height 7
drag, startPoint x: 219, startPoint y: 119, endPoint x: 238, endPoint y: 121, distance: 19.2
click at [238, 121] on span "Primārais sektors" at bounding box center [228, 120] width 38 height 7
click at [213, 146] on span "Kvartārais sektors" at bounding box center [229, 144] width 40 height 7
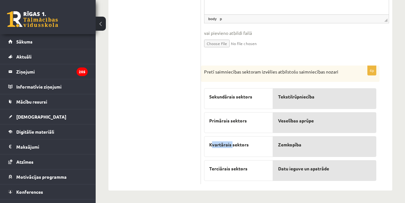
drag, startPoint x: 217, startPoint y: 146, endPoint x: 233, endPoint y: 143, distance: 15.5
click at [233, 144] on span "Kvartārais sektors" at bounding box center [229, 144] width 40 height 7
click at [233, 143] on span "Kvartārais sektors" at bounding box center [229, 144] width 40 height 7
drag, startPoint x: 233, startPoint y: 143, endPoint x: 210, endPoint y: 138, distance: 22.9
click at [210, 138] on div "Kvartārais sektors" at bounding box center [238, 146] width 69 height 21
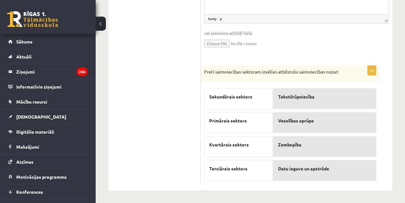
click at [215, 141] on span "Kvartārais sektors" at bounding box center [229, 144] width 40 height 7
drag, startPoint x: 215, startPoint y: 141, endPoint x: 234, endPoint y: 139, distance: 18.9
click at [238, 143] on span "Kvartārais sektors" at bounding box center [229, 144] width 40 height 7
click at [218, 167] on span "Terciārais sektors" at bounding box center [228, 168] width 38 height 7
drag, startPoint x: 218, startPoint y: 167, endPoint x: 237, endPoint y: 169, distance: 19.3
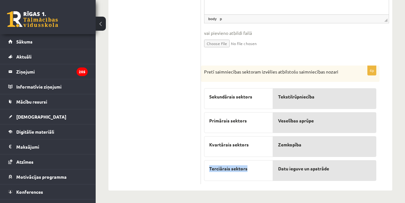
click at [237, 169] on span "Terciārais sektors" at bounding box center [228, 168] width 38 height 7
click at [281, 82] on div "4p Pretī saimniecības sektoram izvēlies atbilstošu saimniecības nozari Sekundār…" at bounding box center [290, 124] width 179 height 119
click at [276, 76] on div "Pretī saimniecības sektoram izvēlies atbilstošu saimniecības nozari" at bounding box center [290, 73] width 179 height 17
click at [232, 161] on div "Terciārais sektors" at bounding box center [238, 170] width 69 height 21
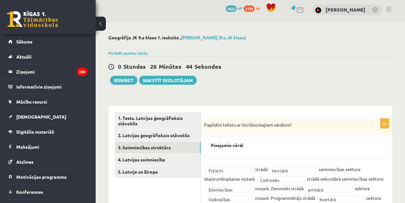
scroll to position [1, 0]
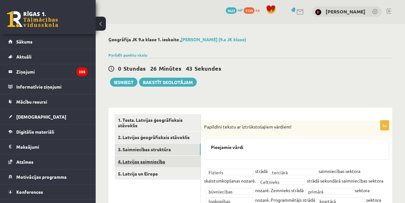
click at [141, 164] on link "4. Latvijas saimniecība" at bounding box center [158, 161] width 86 height 12
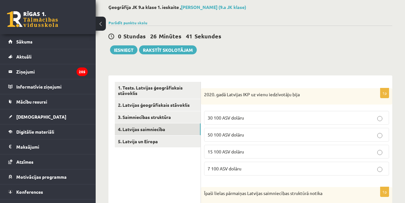
scroll to position [0, 0]
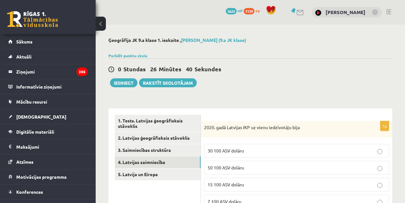
click at [150, 173] on link "5. Latvija un Eiropa" at bounding box center [158, 174] width 86 height 12
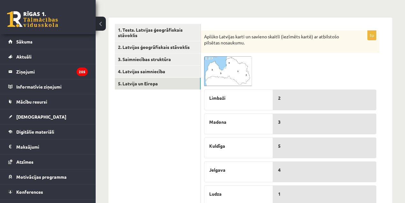
scroll to position [55, 0]
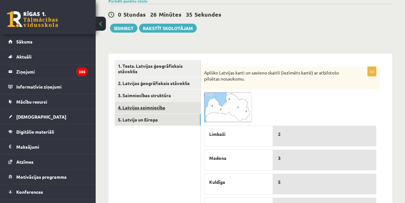
click at [164, 112] on link "4. Latvijas saimniecība" at bounding box center [158, 107] width 86 height 12
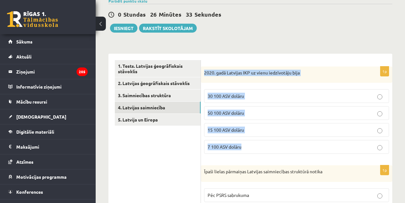
drag, startPoint x: 256, startPoint y: 149, endPoint x: 204, endPoint y: 67, distance: 97.6
click at [204, 67] on div "1p 2020. gadā Latvijas IKP uz vienu iedzīvotāju bija 30 100 ASV dolāru 50 100 A…" at bounding box center [296, 112] width 191 height 93
click at [221, 91] on label "30 100 ASV dolāru" at bounding box center [296, 96] width 185 height 14
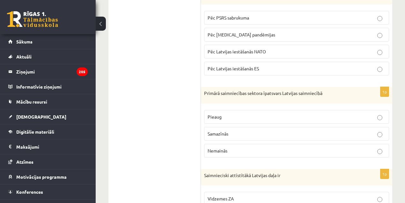
scroll to position [222, 0]
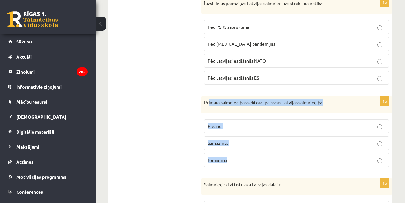
drag, startPoint x: 241, startPoint y: 135, endPoint x: 208, endPoint y: 96, distance: 51.6
click at [208, 96] on div "1p Primārā saimniecības sektora īpatsvars Latvijas saimniecībā [GEOGRAPHIC_DATA…" at bounding box center [296, 134] width 191 height 76
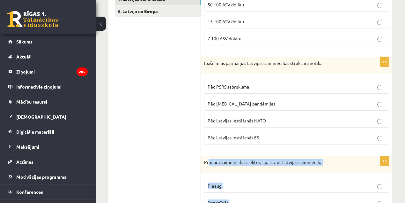
scroll to position [146, 0]
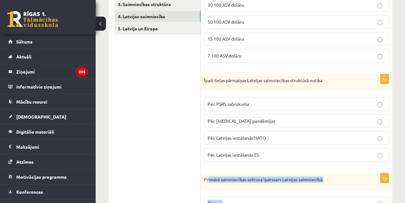
drag, startPoint x: 281, startPoint y: 147, endPoint x: 200, endPoint y: 84, distance: 102.1
click at [203, 79] on div "Īpaši lielas pārmaiņas Latvijas saimniecības struktūrā notika" at bounding box center [296, 82] width 191 height 17
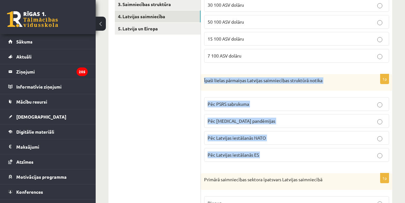
drag, startPoint x: 203, startPoint y: 79, endPoint x: 265, endPoint y: 149, distance: 93.6
click at [265, 149] on div "1p Īpaši lielas pārmaiņas Latvijas saimniecības struktūrā notika Pēc PSRS sabru…" at bounding box center [296, 120] width 191 height 93
click at [221, 97] on label "Pēc PSRS sabrukuma" at bounding box center [296, 104] width 185 height 14
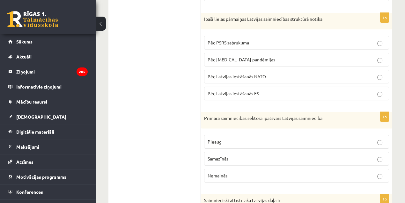
scroll to position [221, 0]
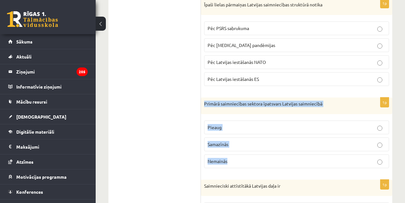
drag, startPoint x: 231, startPoint y: 156, endPoint x: 202, endPoint y: 103, distance: 61.0
click at [202, 103] on div "1p Primārā saimniecības sektora īpatsvars Latvijas saimniecībā [GEOGRAPHIC_DATA…" at bounding box center [296, 135] width 191 height 76
click at [230, 133] on fieldset "Pieaug [GEOGRAPHIC_DATA] [GEOGRAPHIC_DATA]" at bounding box center [296, 143] width 185 height 53
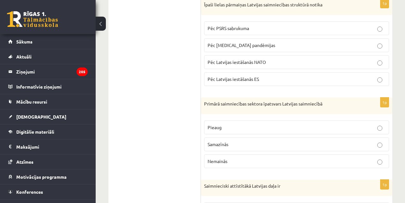
click at [229, 137] on label "Samazīnās" at bounding box center [296, 144] width 185 height 14
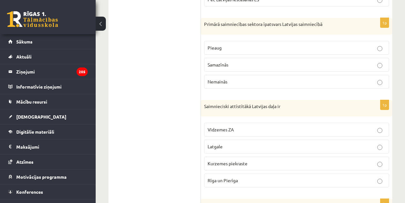
scroll to position [303, 0]
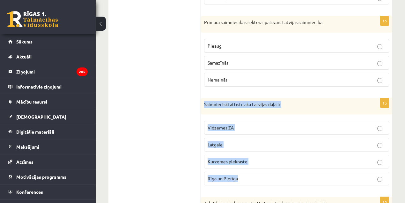
drag, startPoint x: 268, startPoint y: 177, endPoint x: 202, endPoint y: 105, distance: 97.3
click at [202, 105] on div "1p Saimnieciski attīstītākā Latvijas daļa ir [GEOGRAPHIC_DATA] ZA Latgale Kurze…" at bounding box center [296, 144] width 191 height 93
click at [159, 148] on ul "1. Tests. Latvijas ģeogrāfiskais stāvoklis 2. Latvijas ģeogrāfiskais stāvoklis …" at bounding box center [158, 50] width 86 height 477
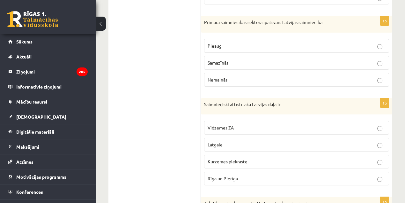
click at [218, 142] on span "Latgale" at bounding box center [215, 144] width 15 height 6
click at [248, 175] on p "Rīga un Pierīga" at bounding box center [297, 178] width 178 height 7
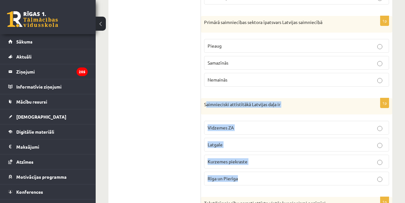
drag, startPoint x: 249, startPoint y: 158, endPoint x: 206, endPoint y: 102, distance: 70.8
click at [206, 102] on div "1p Saimnieciski attīstītākā Latvijas daļa ir [GEOGRAPHIC_DATA] ZA Latgale Kurze…" at bounding box center [296, 144] width 191 height 93
drag, startPoint x: 204, startPoint y: 100, endPoint x: 245, endPoint y: 175, distance: 85.8
click at [246, 175] on div "1p Saimnieciski attīstītākā Latvijas daļa ir [GEOGRAPHIC_DATA] ZA Latgale Kurze…" at bounding box center [296, 144] width 191 height 93
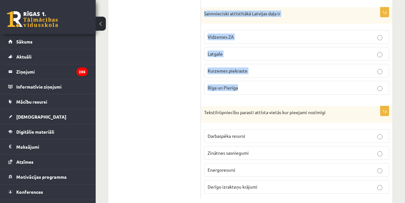
scroll to position [404, 0]
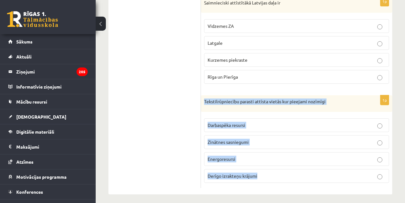
drag, startPoint x: 274, startPoint y: 174, endPoint x: 202, endPoint y: 101, distance: 102.7
click at [203, 101] on div "1p Tekstilrūpniecību parasti attīsta vietās kur pieejami nozīmīgi Darbaspēka re…" at bounding box center [296, 141] width 191 height 93
click at [224, 156] on span "Energoresursi" at bounding box center [222, 159] width 28 height 6
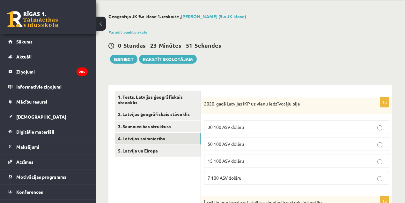
scroll to position [21, 0]
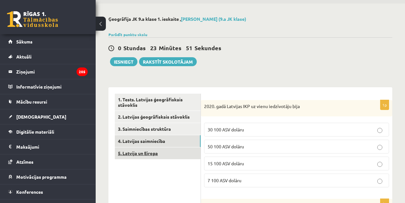
click at [177, 147] on link "5. Latvija un Eiropa" at bounding box center [158, 153] width 86 height 12
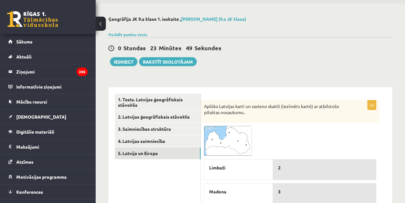
click at [245, 112] on p "Aplūko Latvijas karti un savieno skaitli (iezīmēts kartē) ar atbilstošo pilsēta…" at bounding box center [274, 109] width 140 height 12
click at [244, 125] on div "5p Aplūko Latvijas karti un savieno skaitli (iezīmēts kartē) ar atbilstošo pils…" at bounding box center [290, 189] width 179 height 179
click at [241, 128] on img at bounding box center [228, 141] width 48 height 30
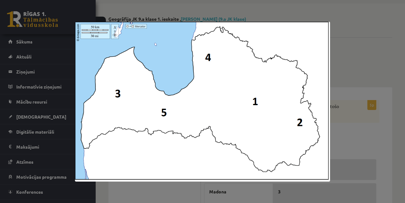
click at [289, 91] on img at bounding box center [202, 102] width 255 height 160
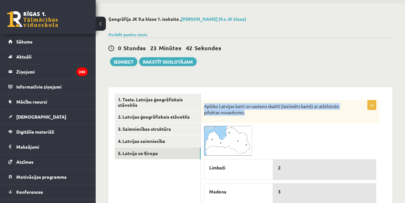
drag, startPoint x: 251, startPoint y: 110, endPoint x: 204, endPoint y: 102, distance: 47.2
click at [204, 103] on p "Aplūko Latvijas karti un savieno skaitli (iezīmēts kartē) ar atbilstošo pilsēta…" at bounding box center [274, 109] width 140 height 12
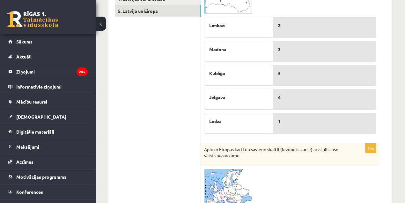
scroll to position [156, 0]
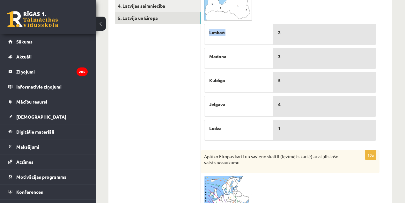
drag, startPoint x: 210, startPoint y: 29, endPoint x: 233, endPoint y: 33, distance: 23.0
click at [233, 33] on p "Limbaži" at bounding box center [238, 32] width 59 height 7
drag, startPoint x: 220, startPoint y: 56, endPoint x: 240, endPoint y: 55, distance: 20.4
click at [240, 55] on p "Madona" at bounding box center [238, 56] width 59 height 7
click at [215, 79] on span "Kuldīga" at bounding box center [217, 80] width 16 height 7
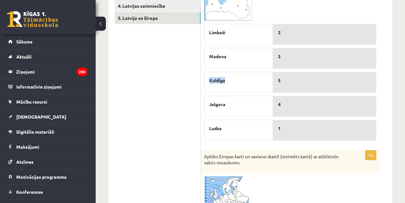
click at [215, 79] on span "Kuldīga" at bounding box center [217, 80] width 16 height 7
click at [225, 101] on span "Jelgava" at bounding box center [217, 104] width 16 height 7
click at [216, 101] on span "Jelgava" at bounding box center [217, 104] width 16 height 7
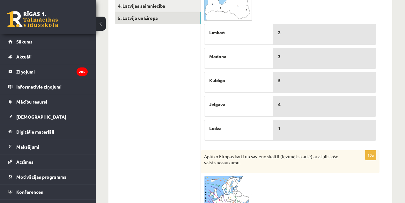
click at [214, 127] on span "Ludza" at bounding box center [215, 128] width 12 height 7
click at [215, 8] on img at bounding box center [228, 6] width 48 height 30
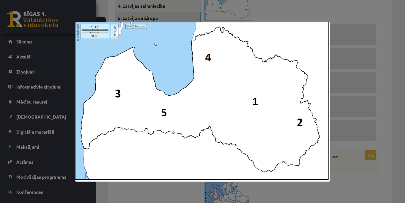
click at [254, 105] on img at bounding box center [202, 102] width 255 height 160
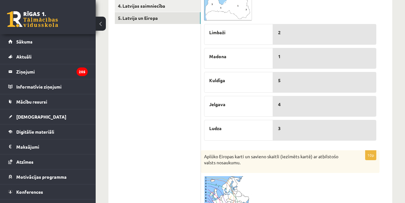
click at [227, 9] on span at bounding box center [228, 6] width 10 height 10
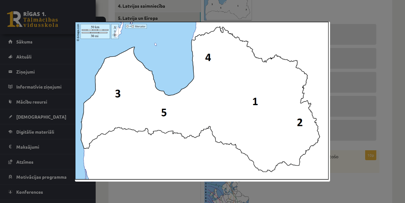
click at [344, 123] on div at bounding box center [202, 101] width 405 height 203
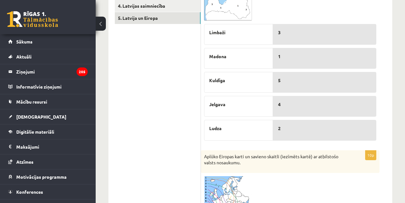
click at [219, 13] on img at bounding box center [228, 6] width 48 height 30
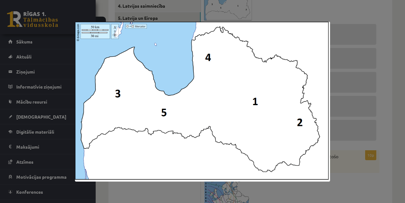
click at [242, 87] on img at bounding box center [202, 102] width 255 height 160
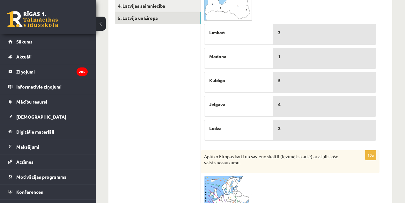
click at [222, 33] on span "Limbaži" at bounding box center [217, 32] width 16 height 7
click at [241, 17] on img at bounding box center [228, 6] width 48 height 30
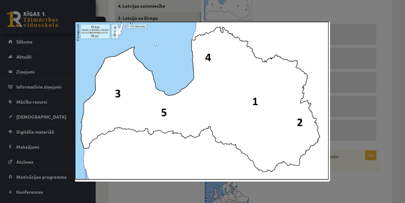
click at [220, 55] on img at bounding box center [202, 102] width 255 height 160
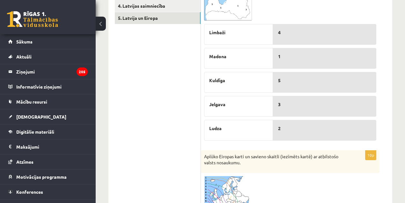
click at [220, 80] on span "Kuldīga" at bounding box center [217, 80] width 16 height 7
click at [223, 17] on img at bounding box center [228, 6] width 48 height 30
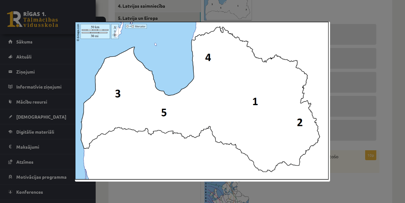
click at [99, 55] on img at bounding box center [202, 102] width 255 height 160
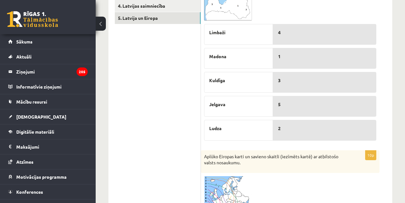
click at [219, 101] on span "Jelgava" at bounding box center [217, 104] width 16 height 7
click at [218, 103] on span "Jelgava" at bounding box center [217, 104] width 16 height 7
click at [222, 14] on img at bounding box center [228, 6] width 48 height 30
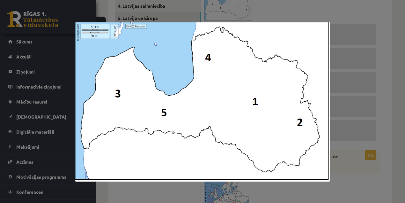
click at [220, 38] on img at bounding box center [202, 102] width 255 height 160
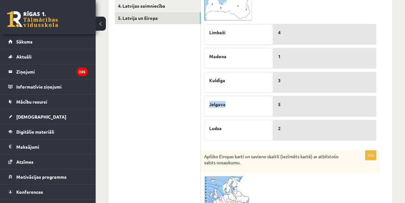
click at [225, 11] on img at bounding box center [228, 6] width 48 height 30
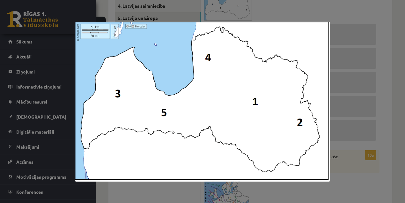
click at [226, 89] on img at bounding box center [202, 102] width 255 height 160
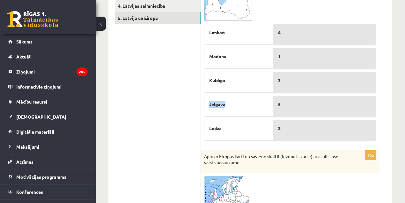
click at [235, 13] on img at bounding box center [228, 6] width 48 height 30
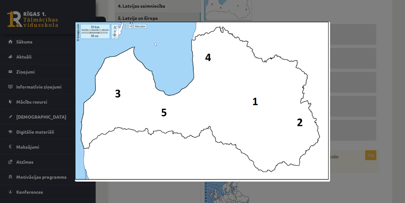
click at [145, 41] on img at bounding box center [202, 102] width 255 height 160
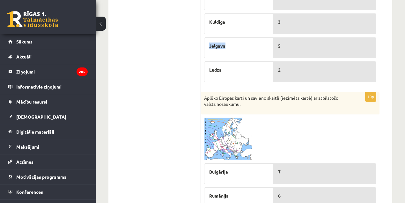
scroll to position [221, 0]
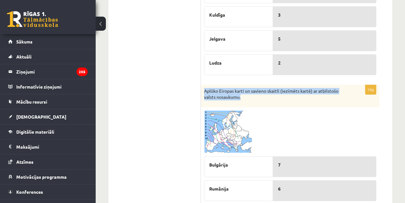
drag, startPoint x: 228, startPoint y: 88, endPoint x: 201, endPoint y: 85, distance: 28.0
click at [202, 87] on div "Aplūko Eiropas karti un savieno skaitli (iezīmēts kartē) ar atbilstošo valsts n…" at bounding box center [290, 96] width 179 height 23
click at [224, 122] on span at bounding box center [228, 126] width 10 height 10
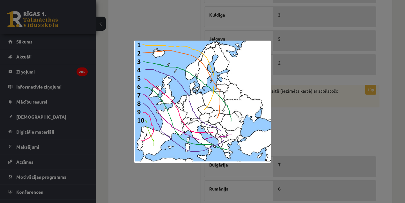
click at [109, 95] on div at bounding box center [202, 101] width 405 height 203
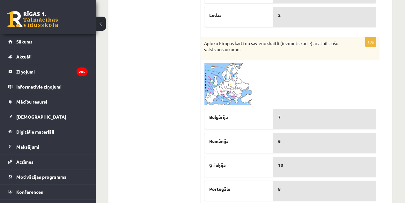
scroll to position [264, 0]
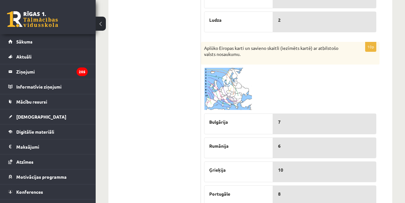
click at [208, 91] on img at bounding box center [228, 89] width 48 height 42
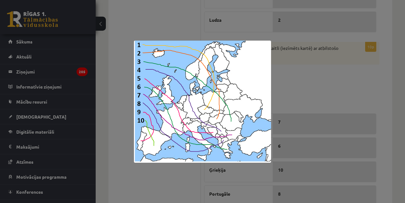
click at [144, 116] on img at bounding box center [202, 102] width 137 height 122
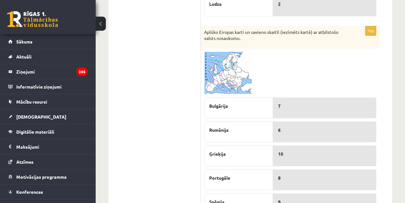
scroll to position [271, 0]
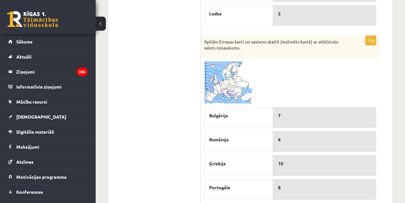
click at [238, 73] on img at bounding box center [228, 82] width 48 height 42
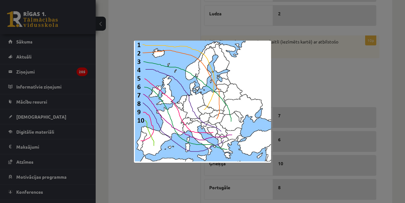
click at [137, 81] on img at bounding box center [202, 102] width 137 height 122
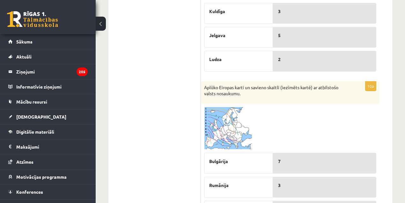
scroll to position [188, 0]
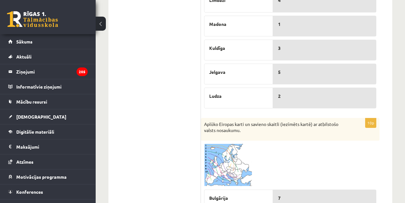
click at [218, 165] on img at bounding box center [228, 165] width 48 height 42
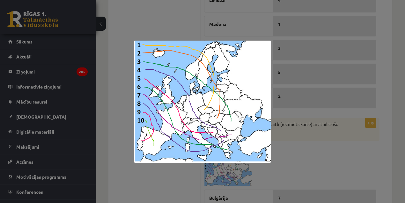
click at [357, 137] on div at bounding box center [202, 101] width 405 height 203
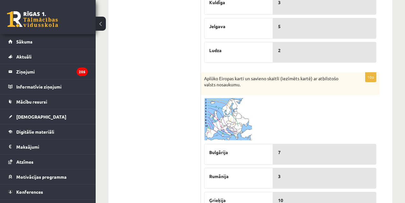
scroll to position [227, 0]
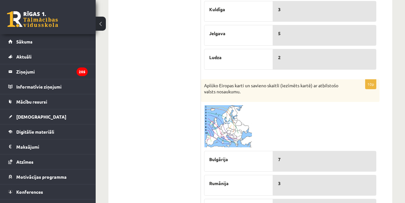
click at [240, 123] on img at bounding box center [228, 126] width 48 height 42
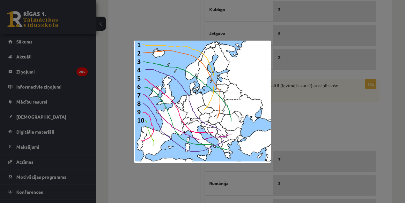
click at [180, 152] on img at bounding box center [202, 102] width 137 height 122
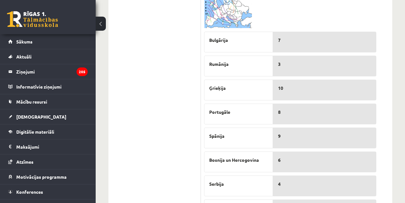
scroll to position [349, 0]
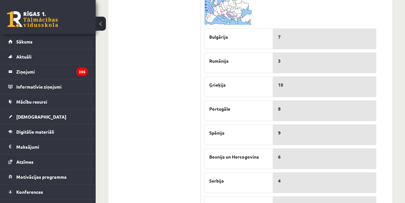
click at [218, 19] on img at bounding box center [228, 4] width 48 height 42
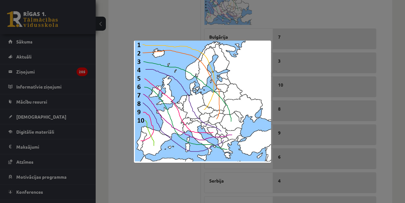
click at [208, 170] on div at bounding box center [202, 101] width 405 height 203
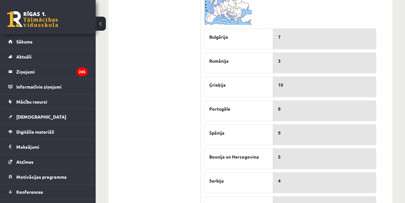
click at [213, 11] on img at bounding box center [228, 4] width 48 height 42
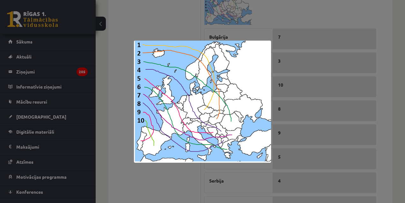
click at [115, 130] on div at bounding box center [202, 101] width 405 height 203
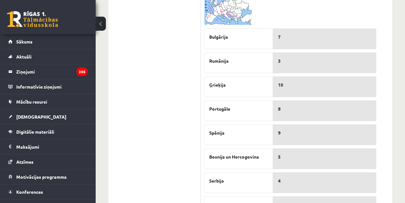
click at [210, 6] on img at bounding box center [228, 4] width 48 height 42
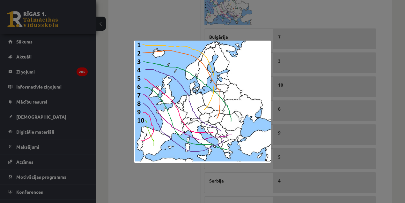
drag, startPoint x: 392, startPoint y: 116, endPoint x: 401, endPoint y: 121, distance: 10.3
click at [391, 116] on div at bounding box center [202, 101] width 405 height 203
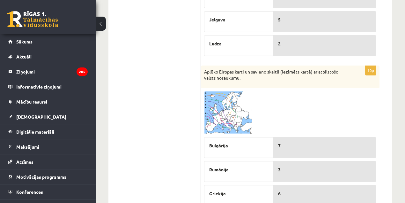
scroll to position [216, 0]
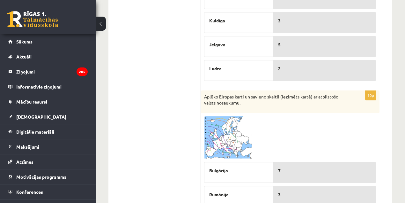
click at [223, 147] on img at bounding box center [228, 137] width 48 height 42
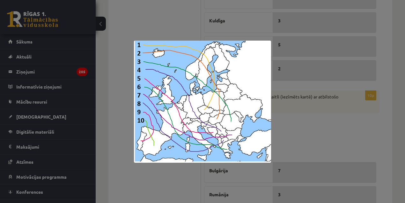
click at [313, 120] on div at bounding box center [202, 101] width 405 height 203
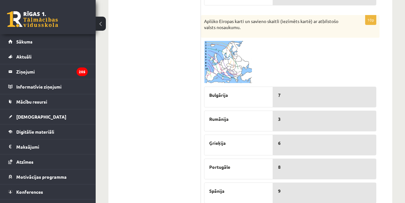
scroll to position [321, 0]
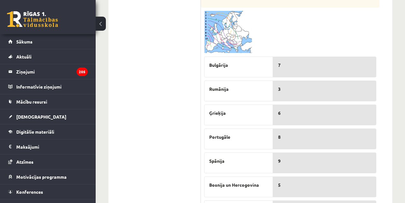
click at [237, 11] on img at bounding box center [228, 32] width 48 height 42
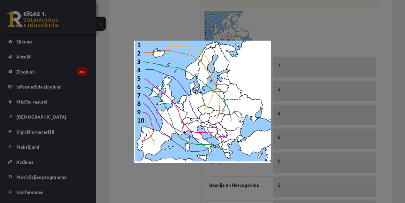
click at [304, 39] on div at bounding box center [202, 101] width 405 height 203
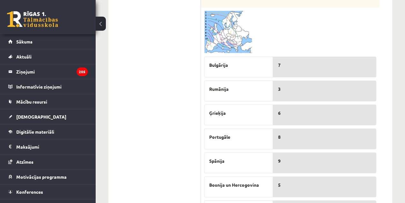
click at [218, 25] on img at bounding box center [228, 32] width 48 height 42
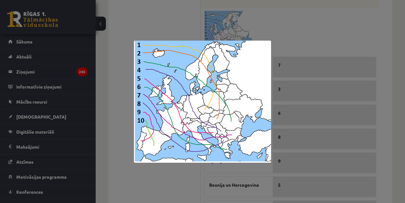
click at [109, 83] on div at bounding box center [202, 101] width 405 height 203
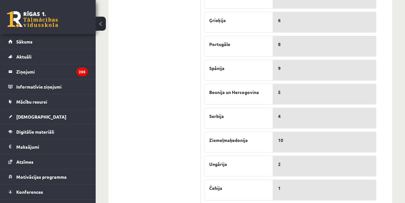
scroll to position [418, 0]
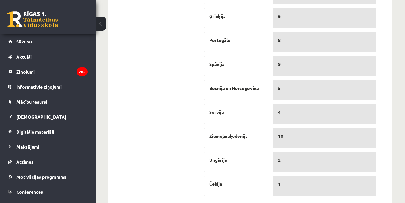
click at [222, 137] on div "Ziemeļmaķedonija" at bounding box center [238, 137] width 69 height 21
click at [222, 132] on span "Ziemeļmaķedonija" at bounding box center [228, 135] width 39 height 7
drag, startPoint x: 222, startPoint y: 132, endPoint x: 215, endPoint y: 129, distance: 8.0
click at [215, 129] on div "Ziemeļmaķedonija" at bounding box center [238, 137] width 69 height 21
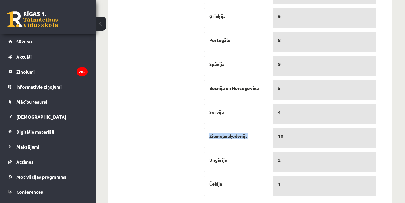
click at [215, 129] on div "Ziemeļmaķedonija" at bounding box center [238, 137] width 69 height 21
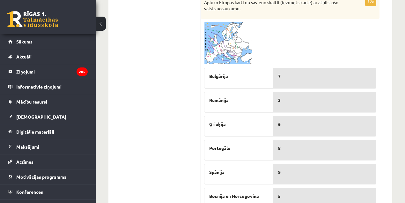
scroll to position [281, 0]
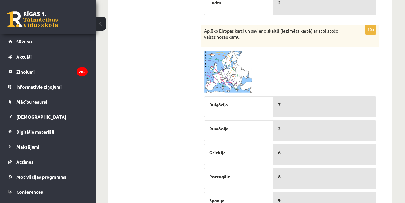
click at [222, 81] on img at bounding box center [228, 71] width 48 height 42
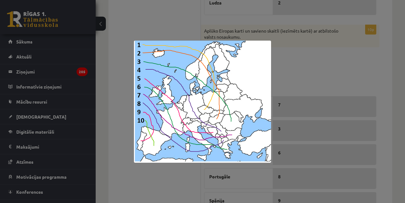
click at [392, 112] on div at bounding box center [202, 101] width 405 height 203
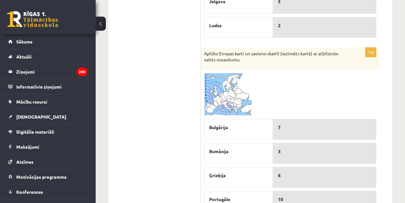
scroll to position [231, 0]
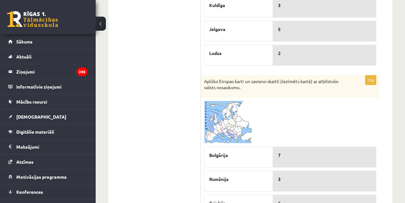
click at [219, 120] on img at bounding box center [228, 122] width 48 height 42
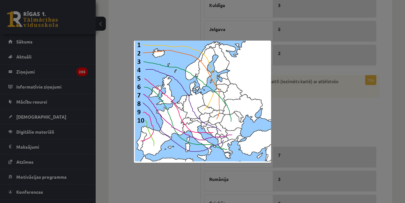
click at [137, 164] on div at bounding box center [202, 101] width 405 height 203
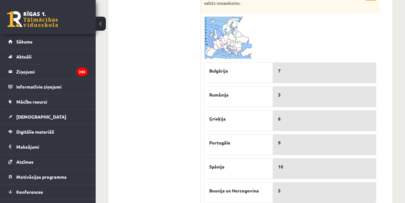
scroll to position [313, 0]
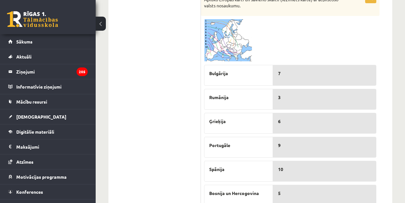
click at [218, 45] on img at bounding box center [228, 40] width 48 height 42
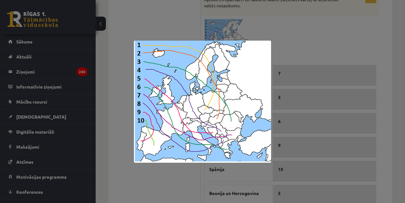
click at [107, 136] on div at bounding box center [202, 101] width 405 height 203
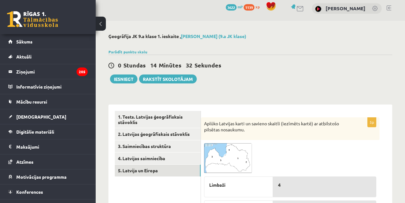
scroll to position [3, 0]
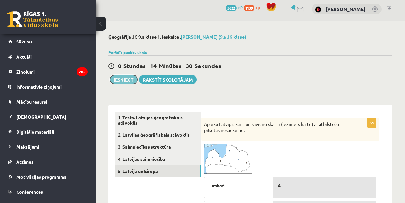
click at [118, 79] on button "Iesniegt" at bounding box center [123, 79] width 27 height 9
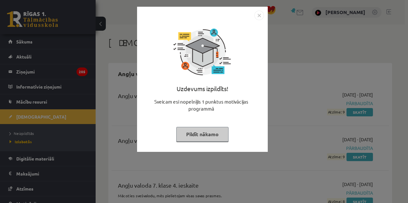
click at [212, 135] on button "Pildīt nākamo" at bounding box center [202, 134] width 52 height 15
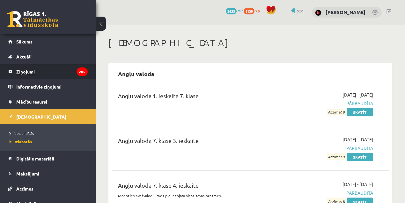
click at [22, 77] on legend "Ziņojumi 205" at bounding box center [51, 71] width 71 height 15
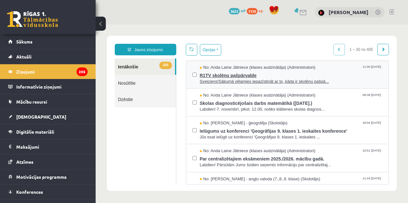
click at [212, 76] on span "R1TV skolēnu pašpārvalde" at bounding box center [291, 75] width 183 height 8
